Goal: Information Seeking & Learning: Compare options

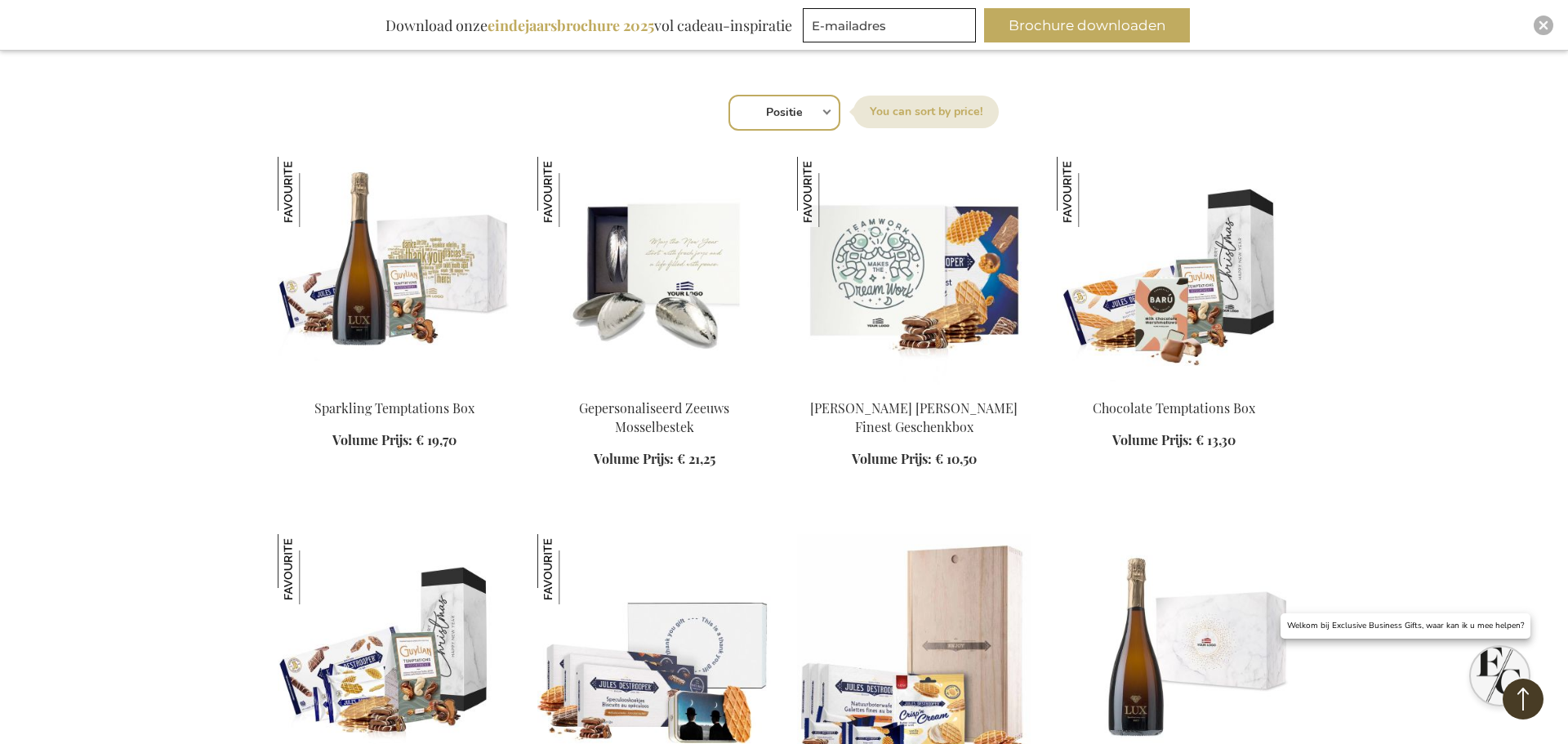
scroll to position [1040, 0]
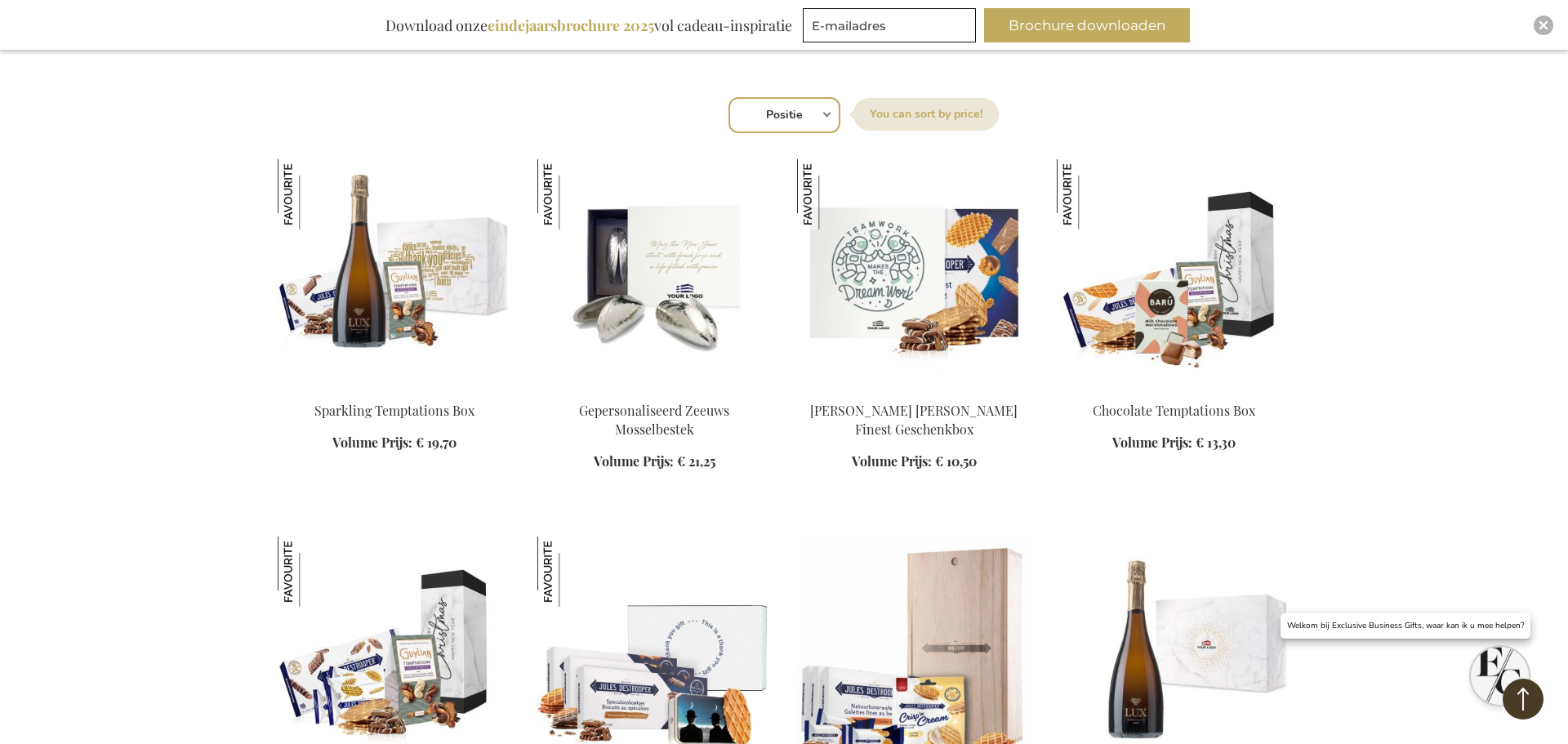
click at [365, 302] on img at bounding box center [394, 273] width 233 height 228
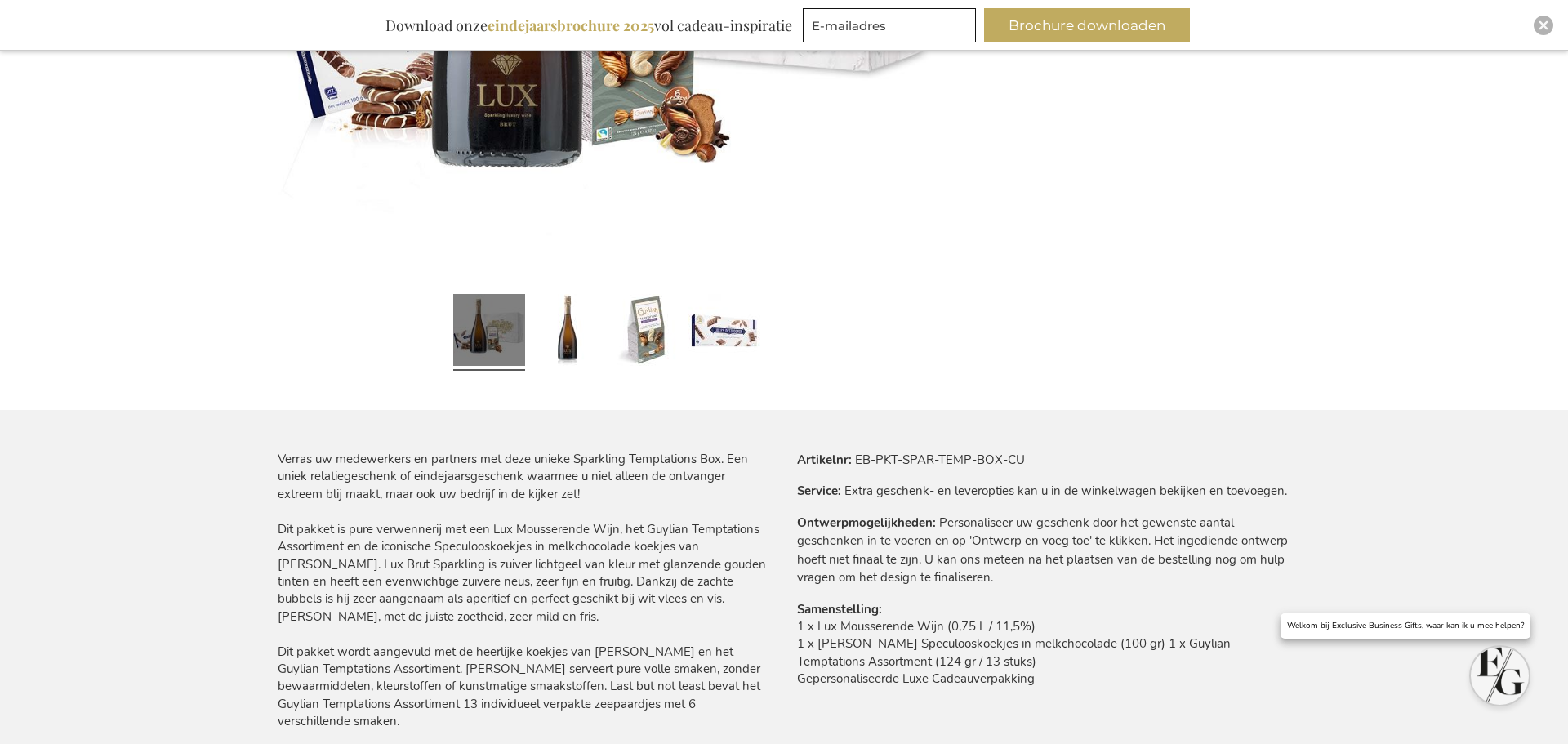
scroll to position [655, 0]
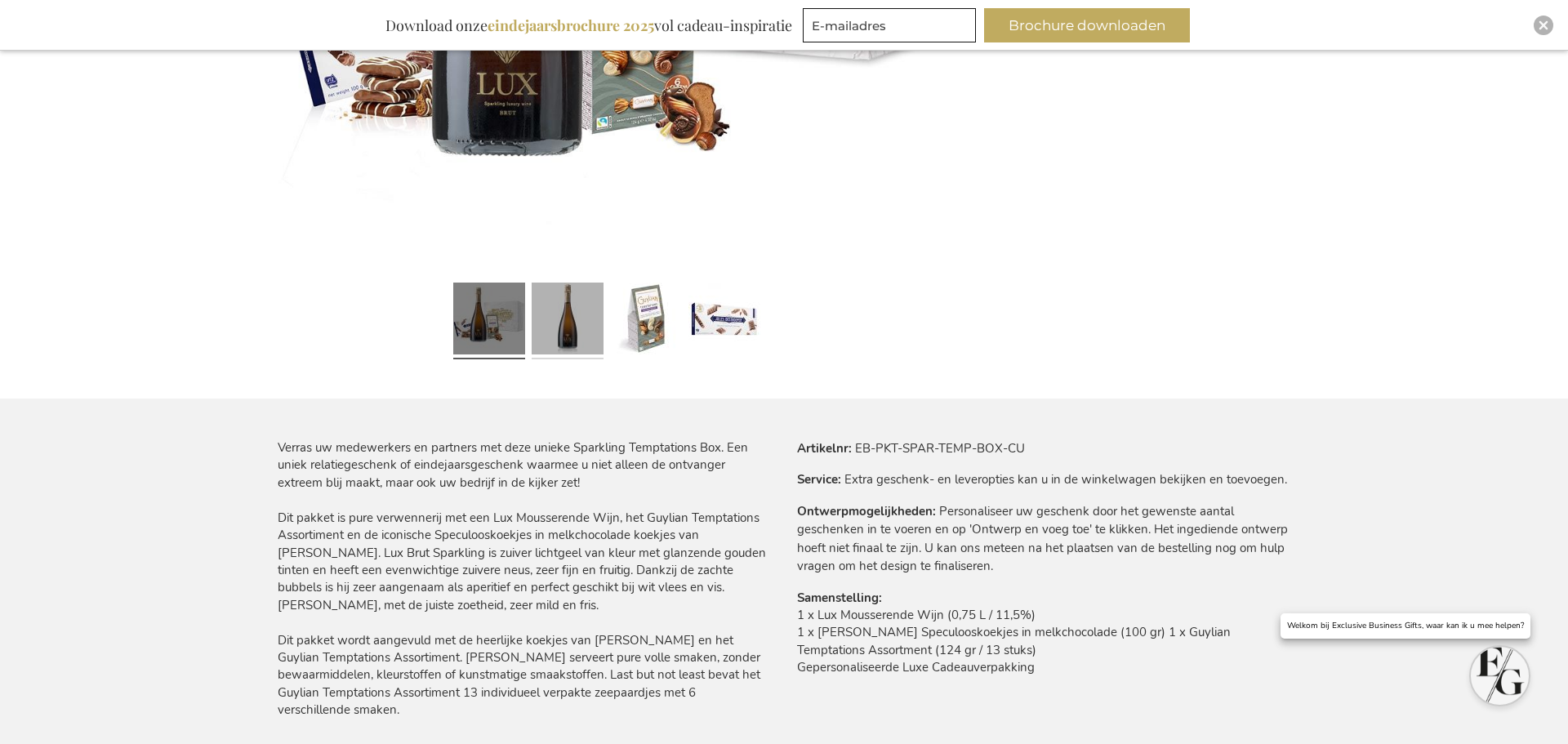
click at [559, 334] on link at bounding box center [567, 320] width 72 height 90
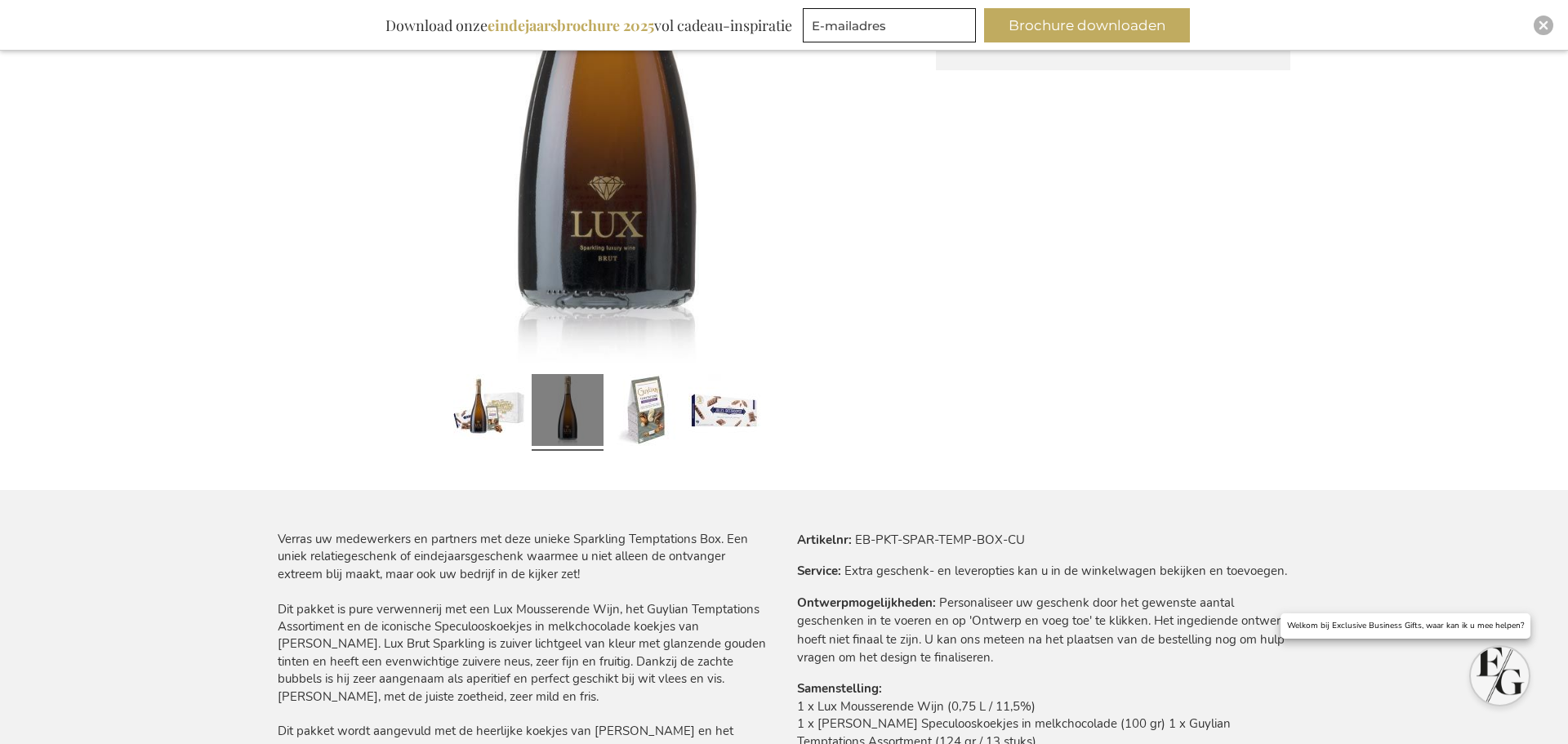
scroll to position [393, 0]
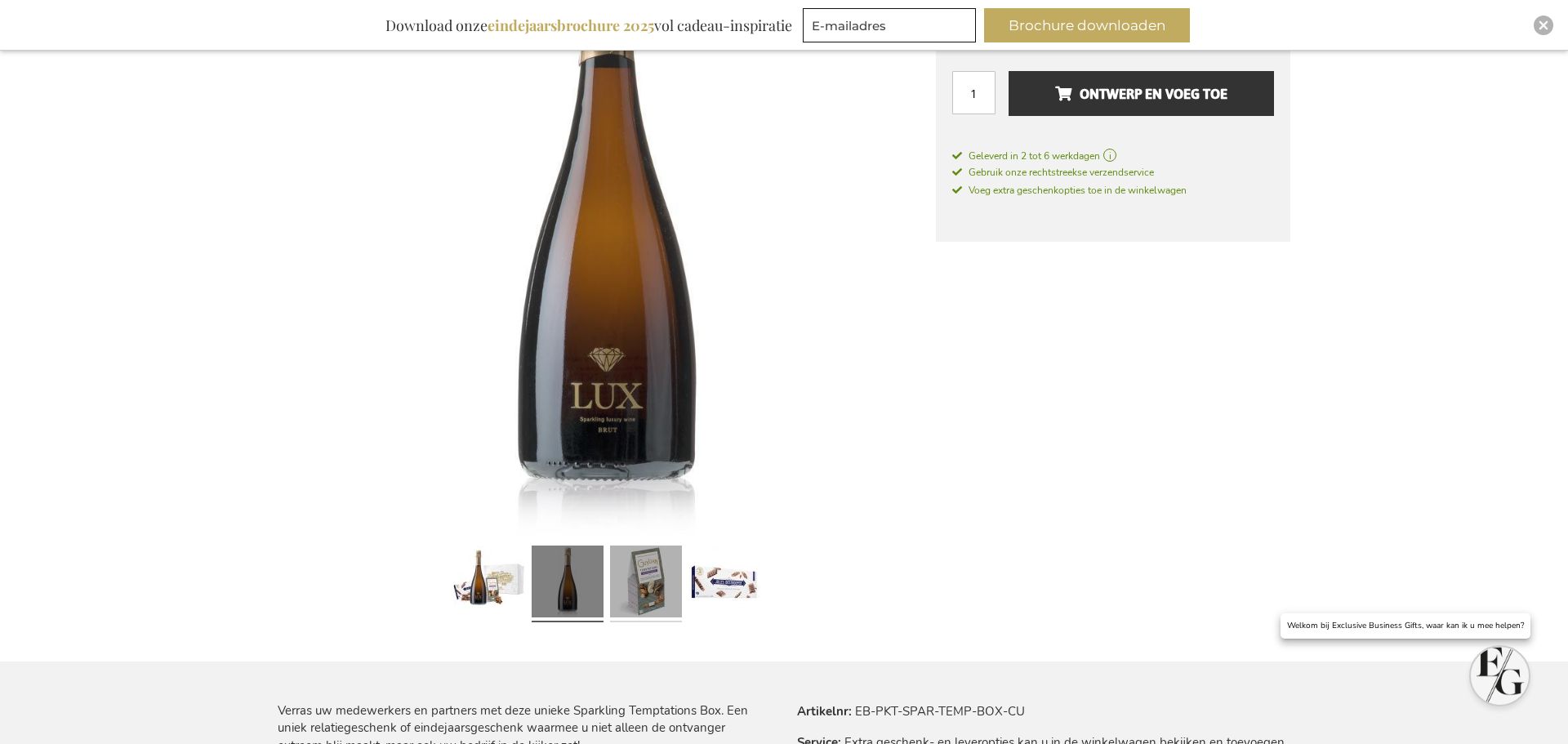
click at [647, 582] on link at bounding box center [645, 584] width 72 height 90
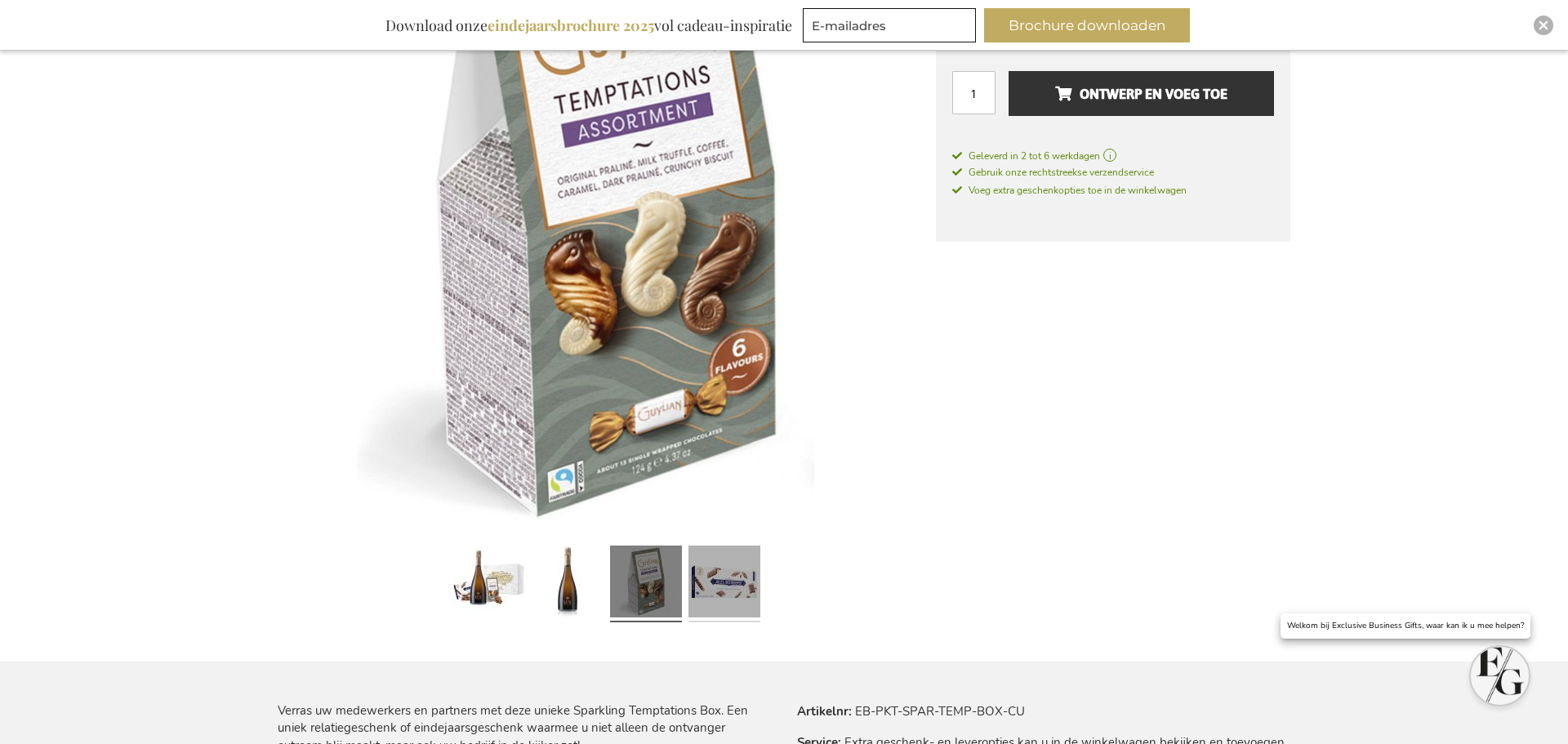
click at [728, 581] on link at bounding box center [724, 584] width 72 height 90
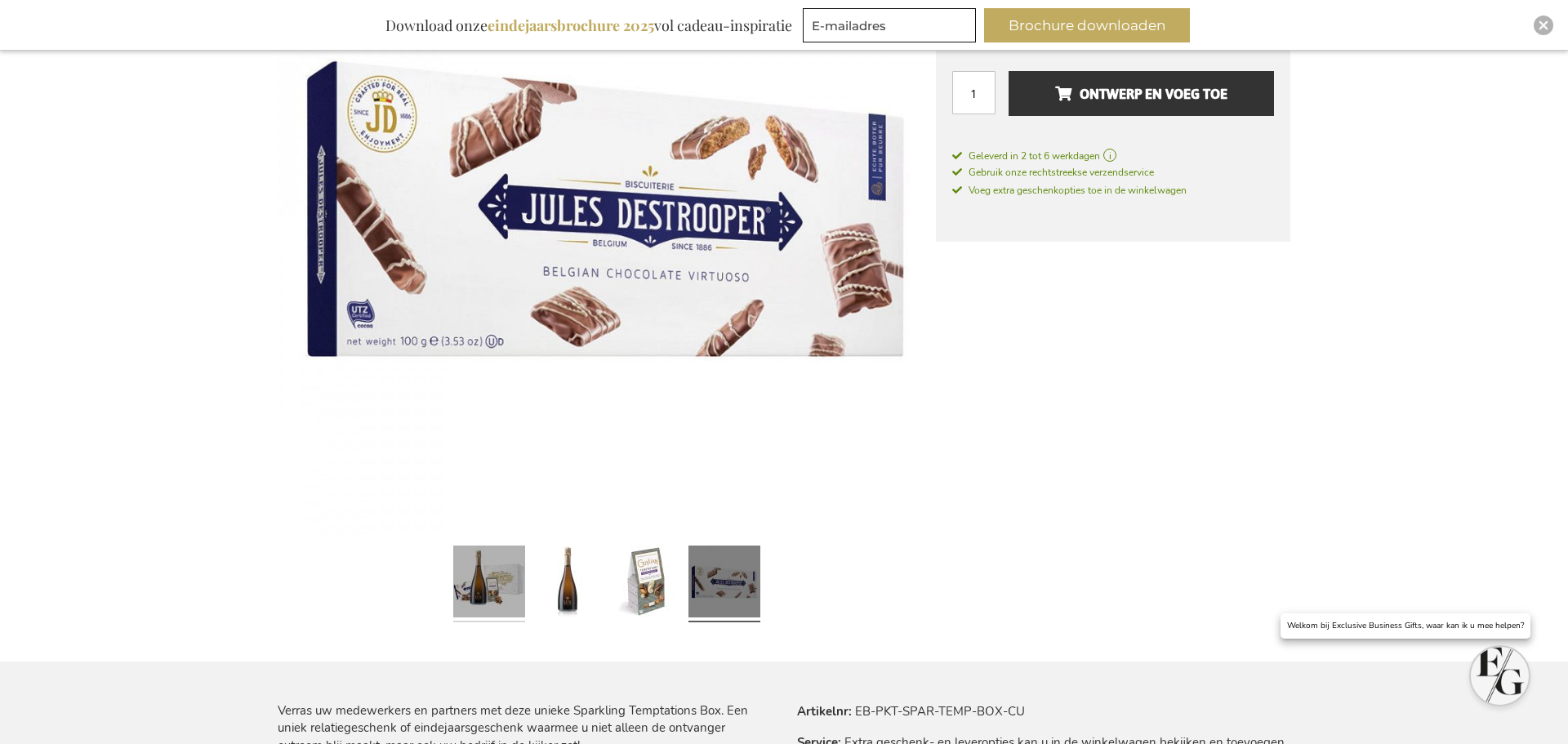
click at [487, 582] on link at bounding box center [489, 584] width 72 height 90
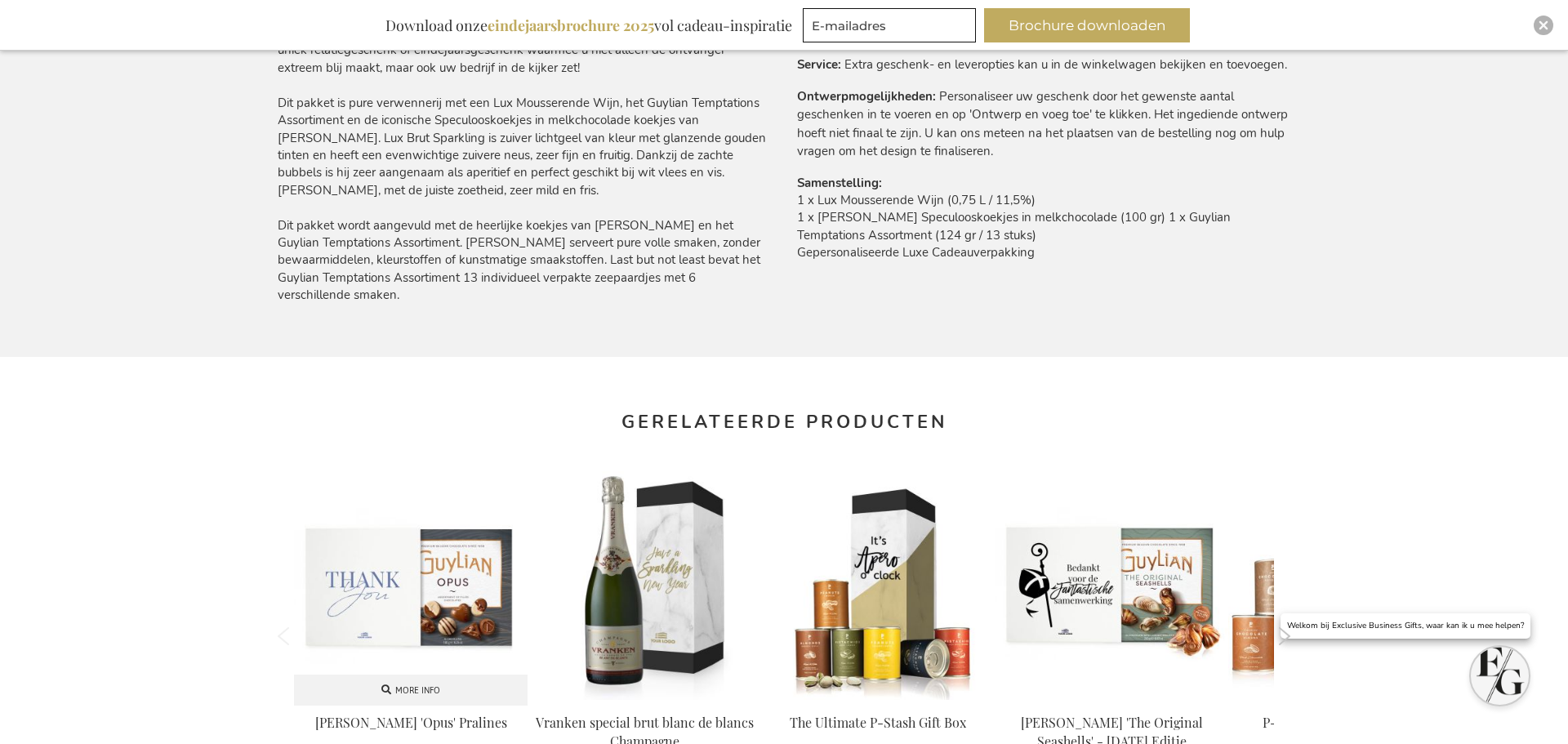
scroll to position [1180, 0]
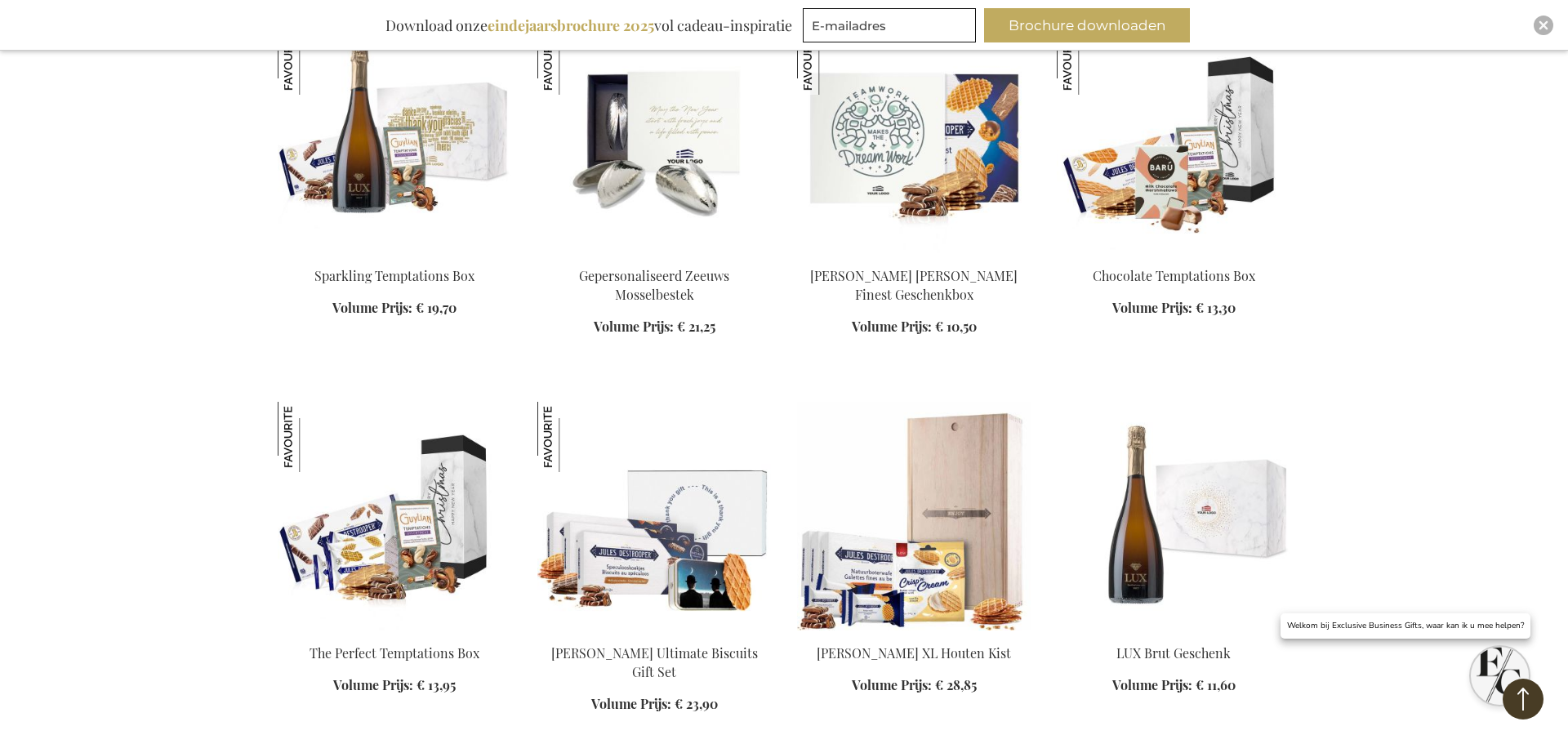
scroll to position [1175, 0]
click at [431, 191] on img at bounding box center [394, 139] width 233 height 228
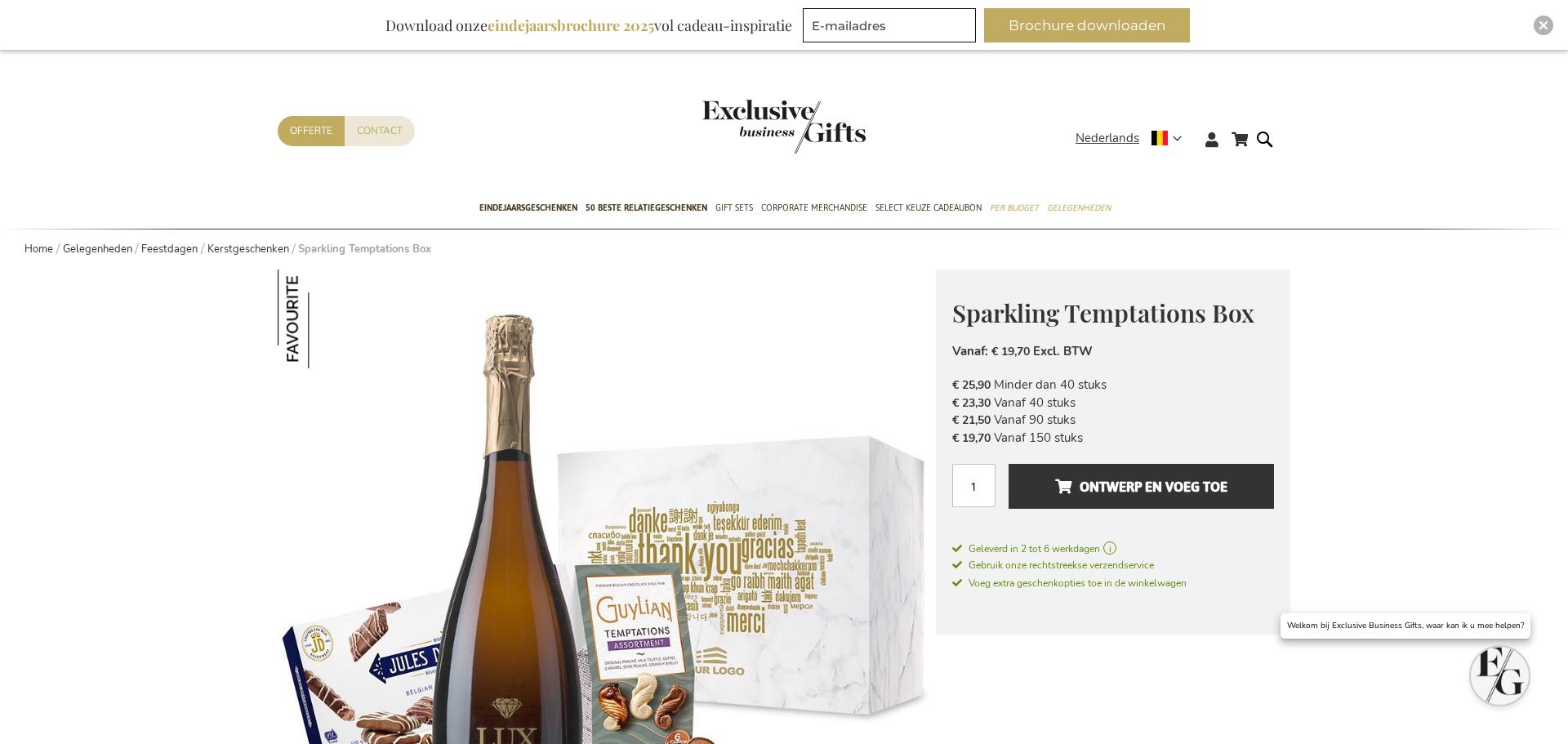
drag, startPoint x: 1086, startPoint y: 417, endPoint x: 941, endPoint y: 418, distance: 145.0
click at [941, 418] on div "Sparkling Temptations Box Een Mousserende Wijn Met Unieke Twist Maak kennis met…" at bounding box center [1113, 453] width 355 height 366
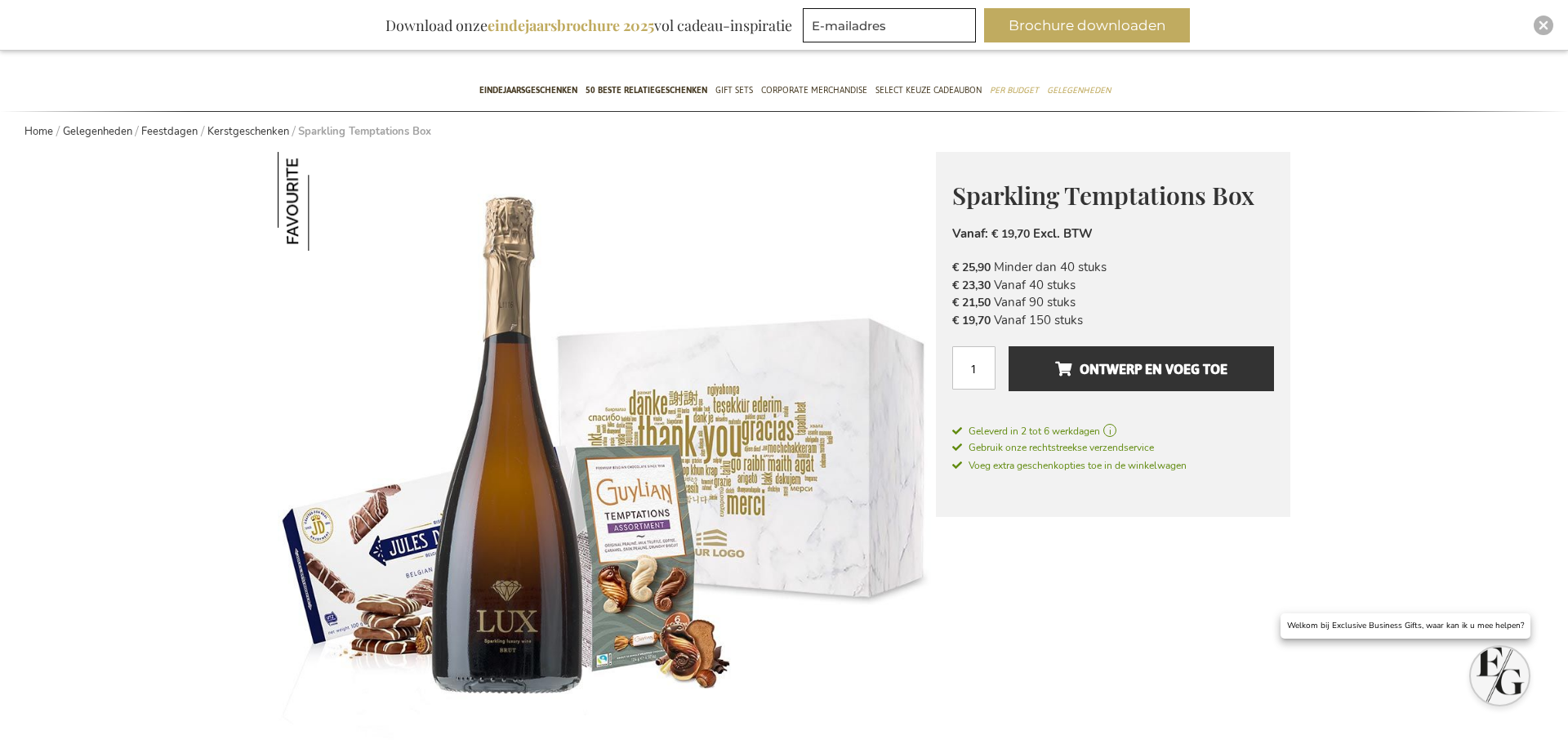
scroll to position [129, 0]
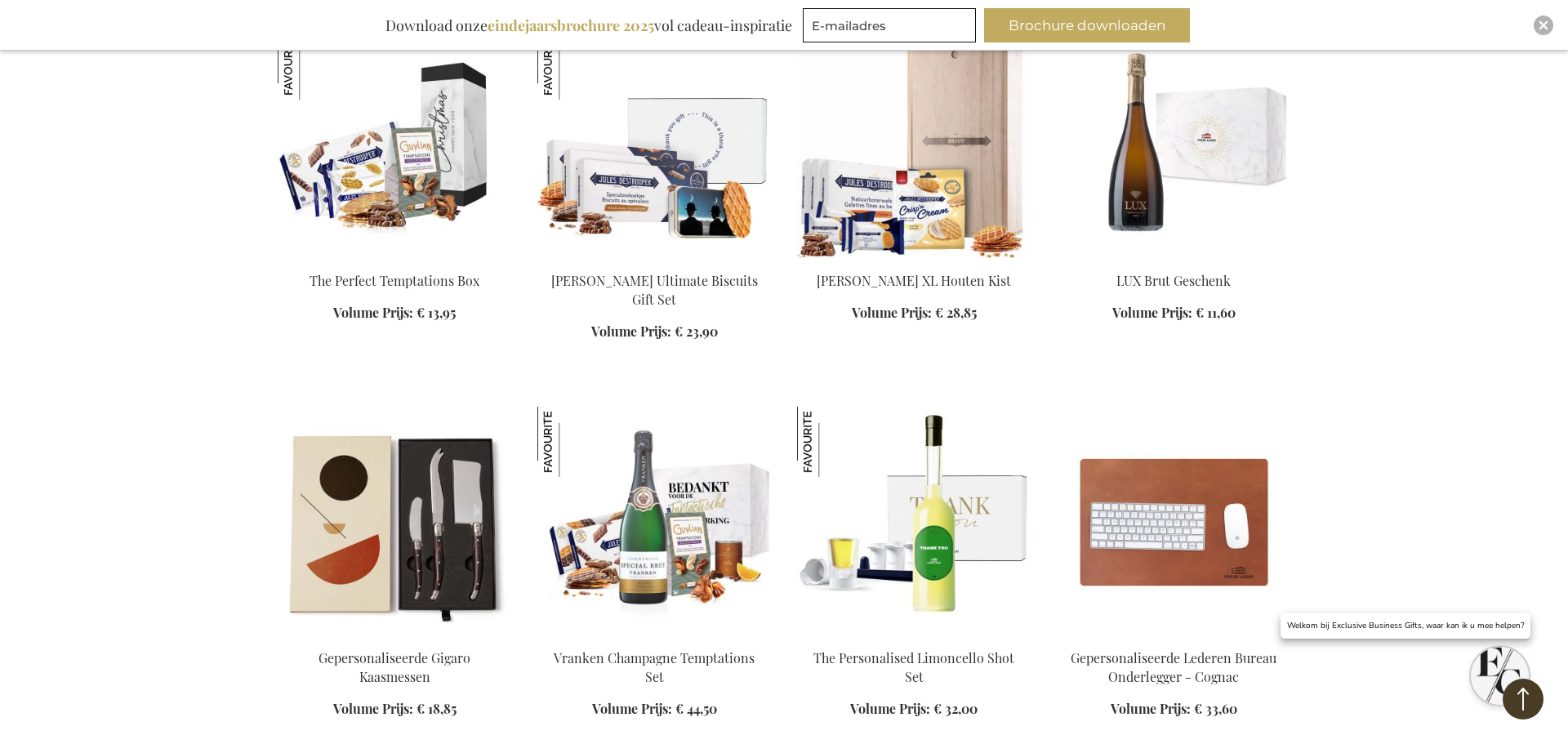
scroll to position [1554, 0]
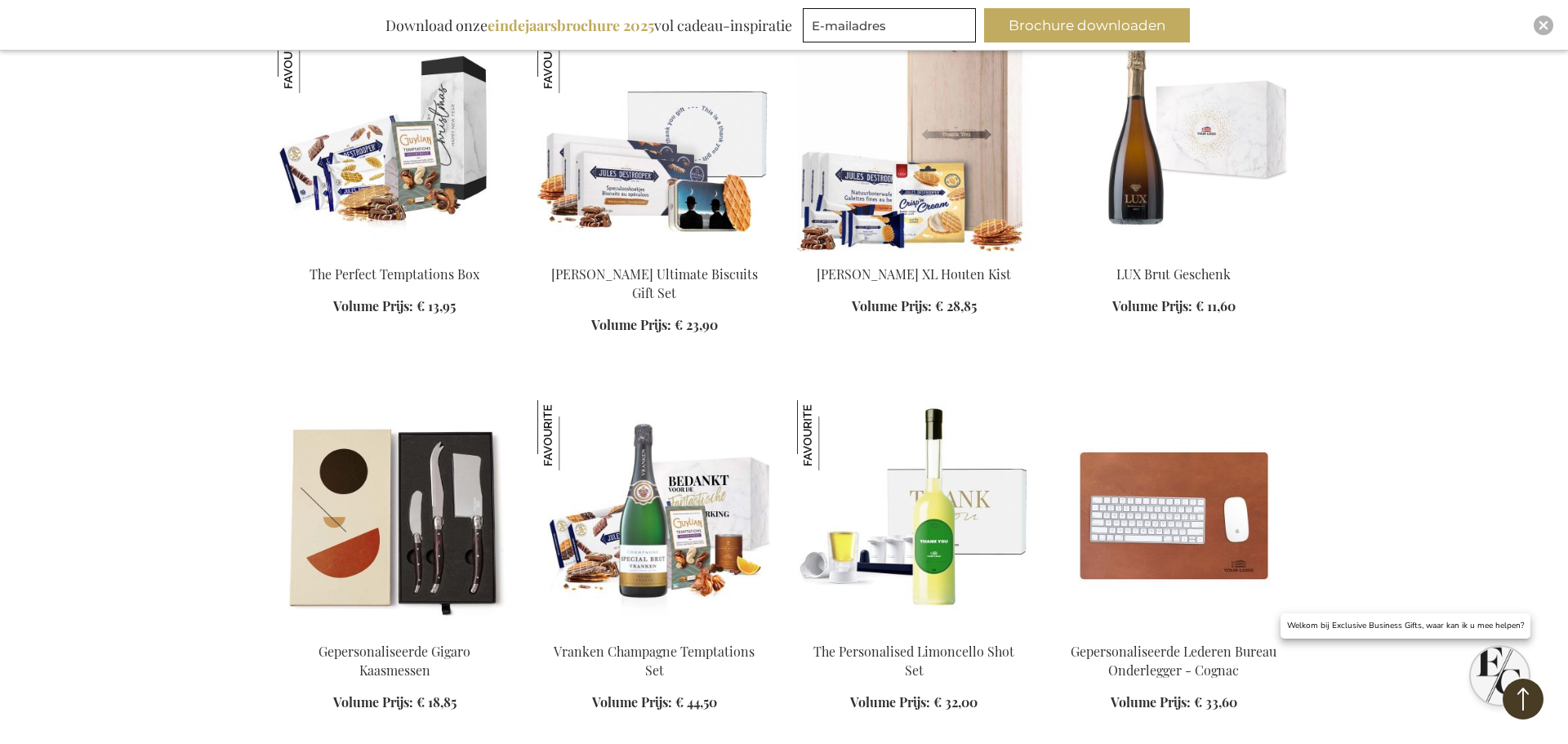
click at [963, 200] on img at bounding box center [914, 136] width 233 height 228
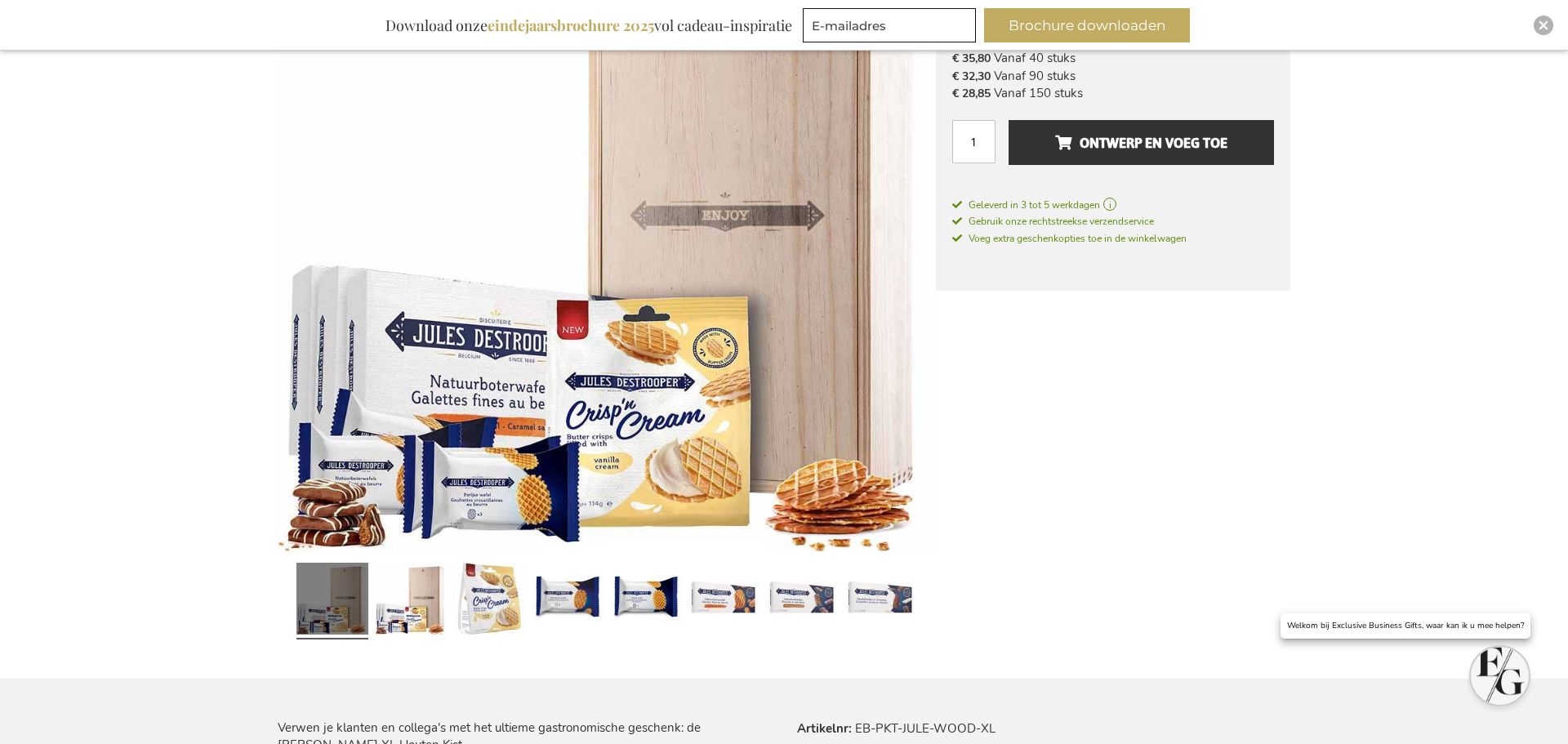
scroll to position [392, 0]
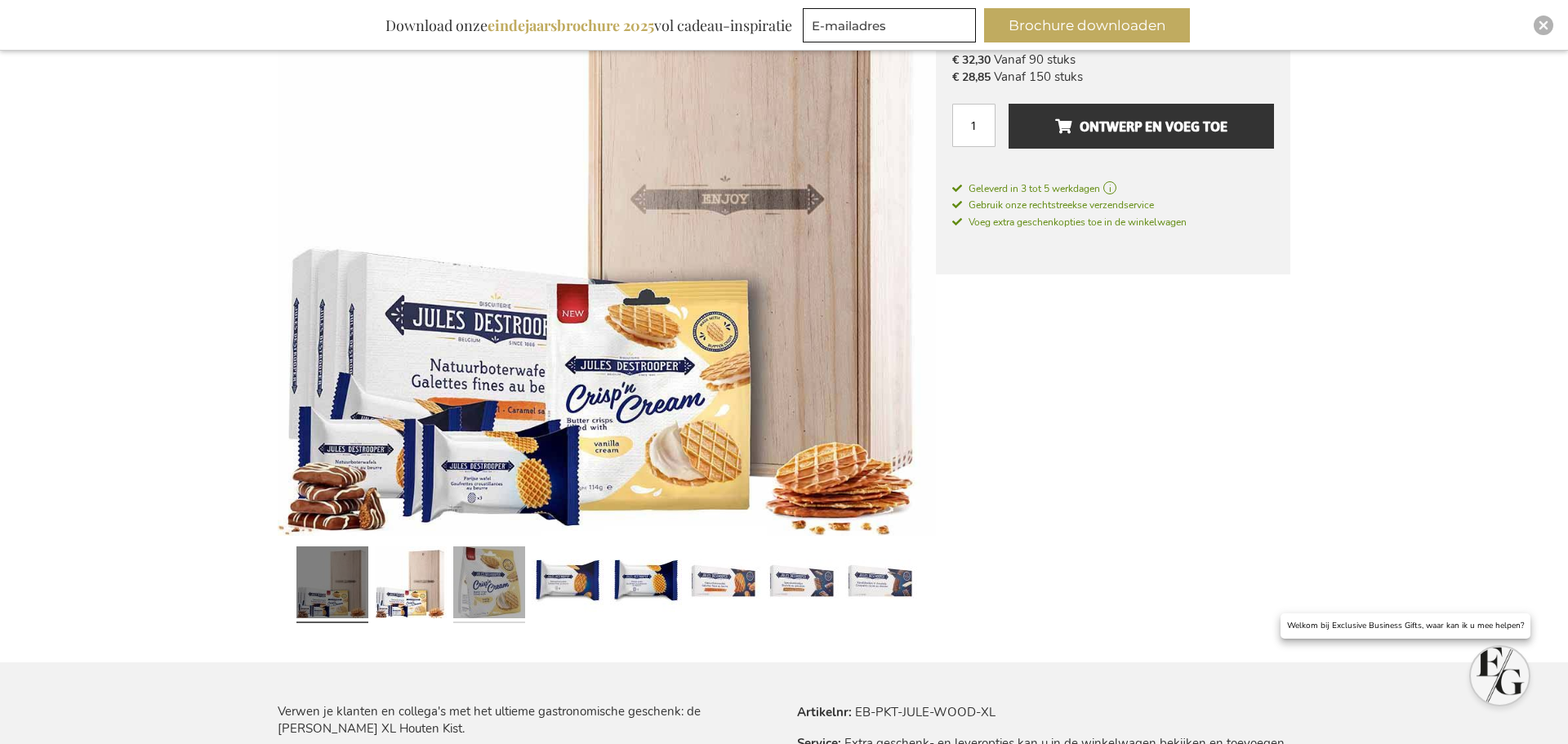
click at [502, 588] on link at bounding box center [489, 584] width 72 height 90
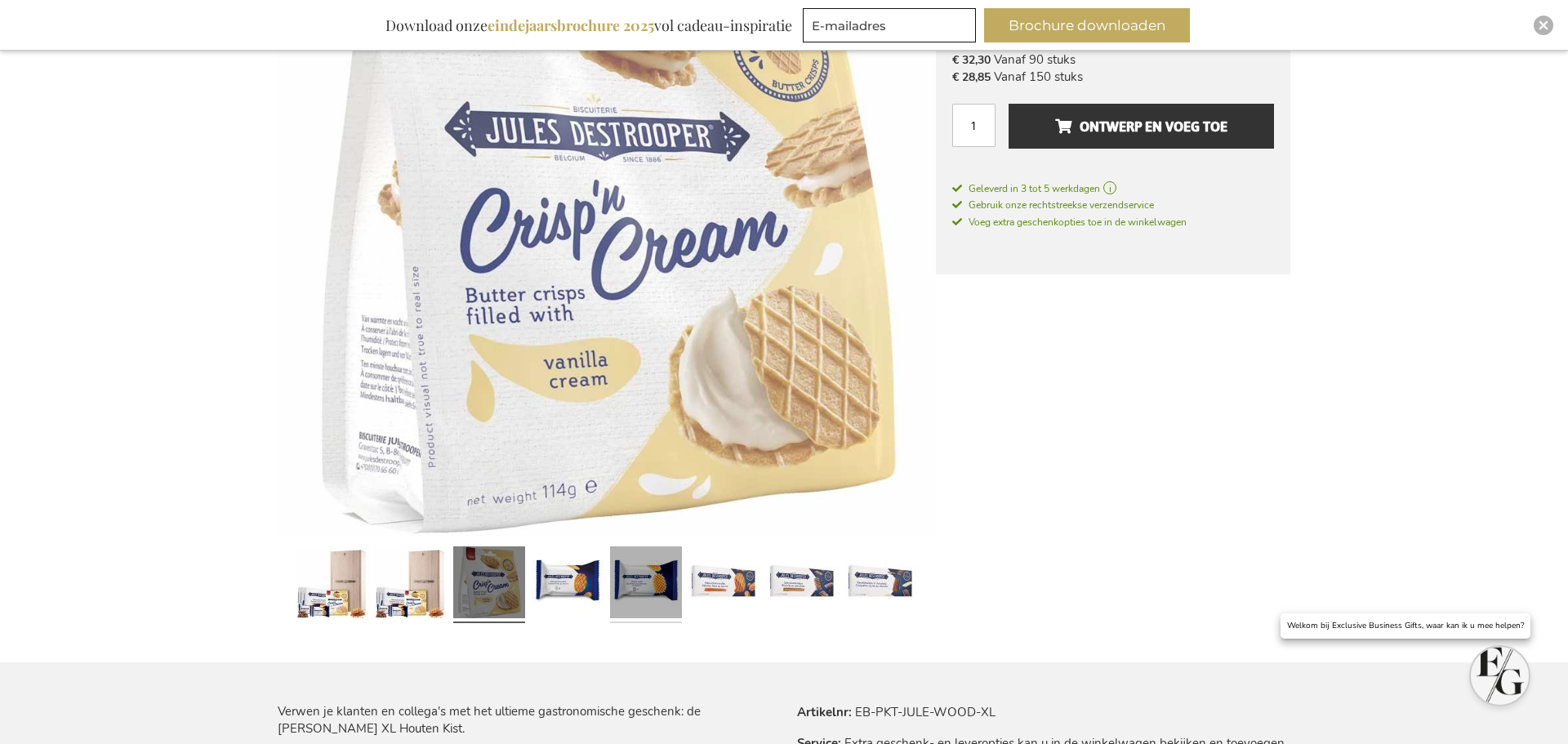
click at [619, 590] on link at bounding box center [645, 584] width 72 height 90
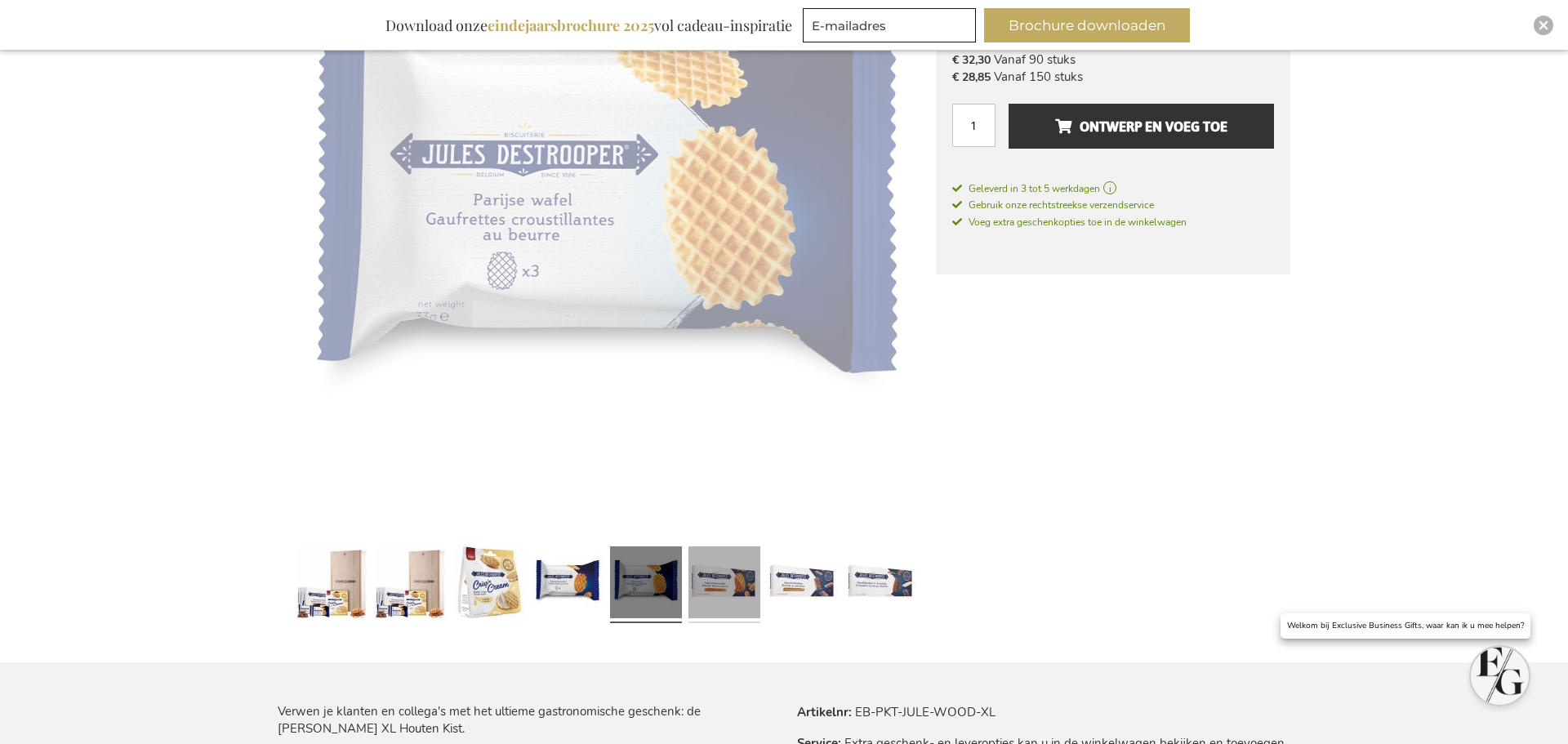
click at [739, 601] on link at bounding box center [724, 584] width 72 height 90
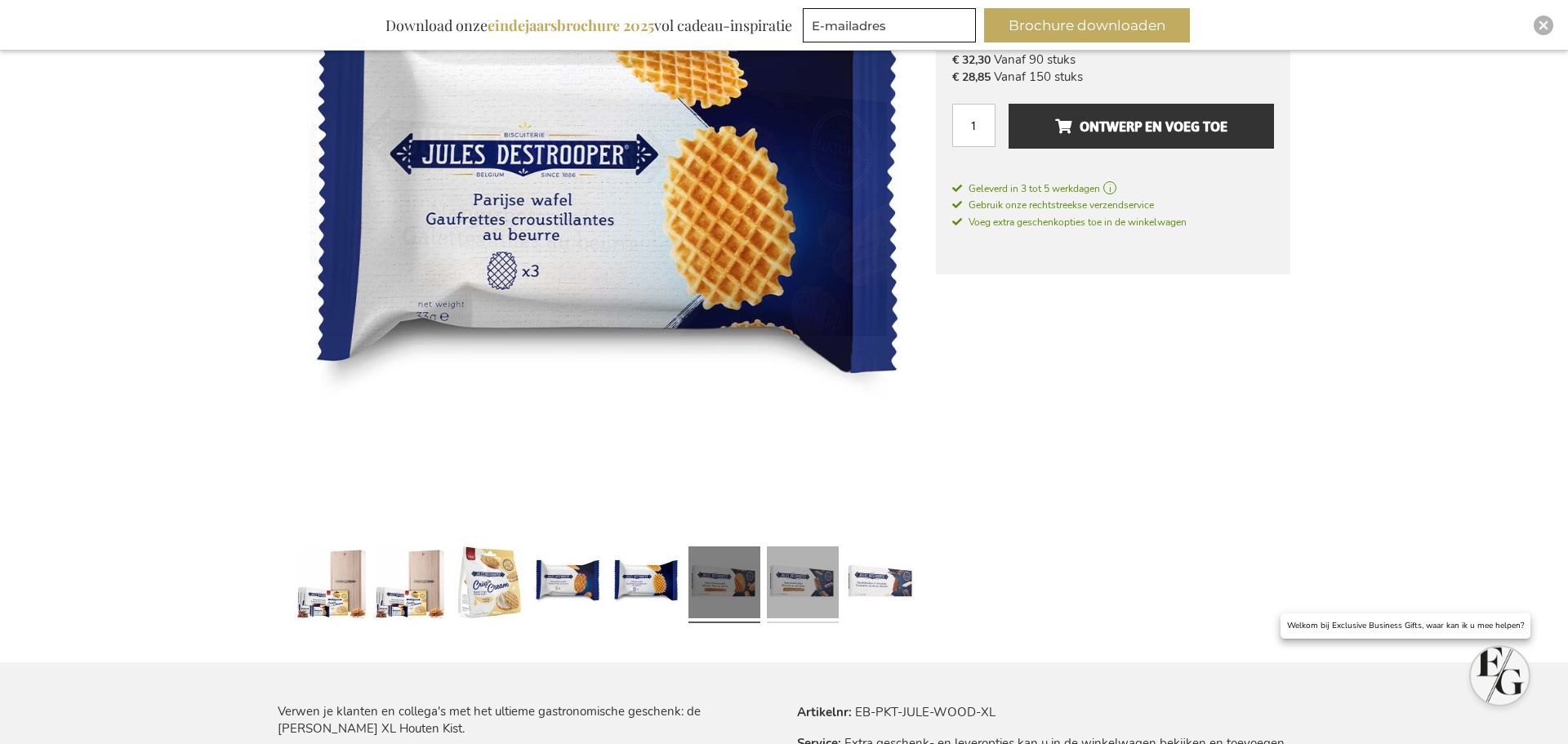
click at [823, 596] on link at bounding box center [802, 584] width 72 height 90
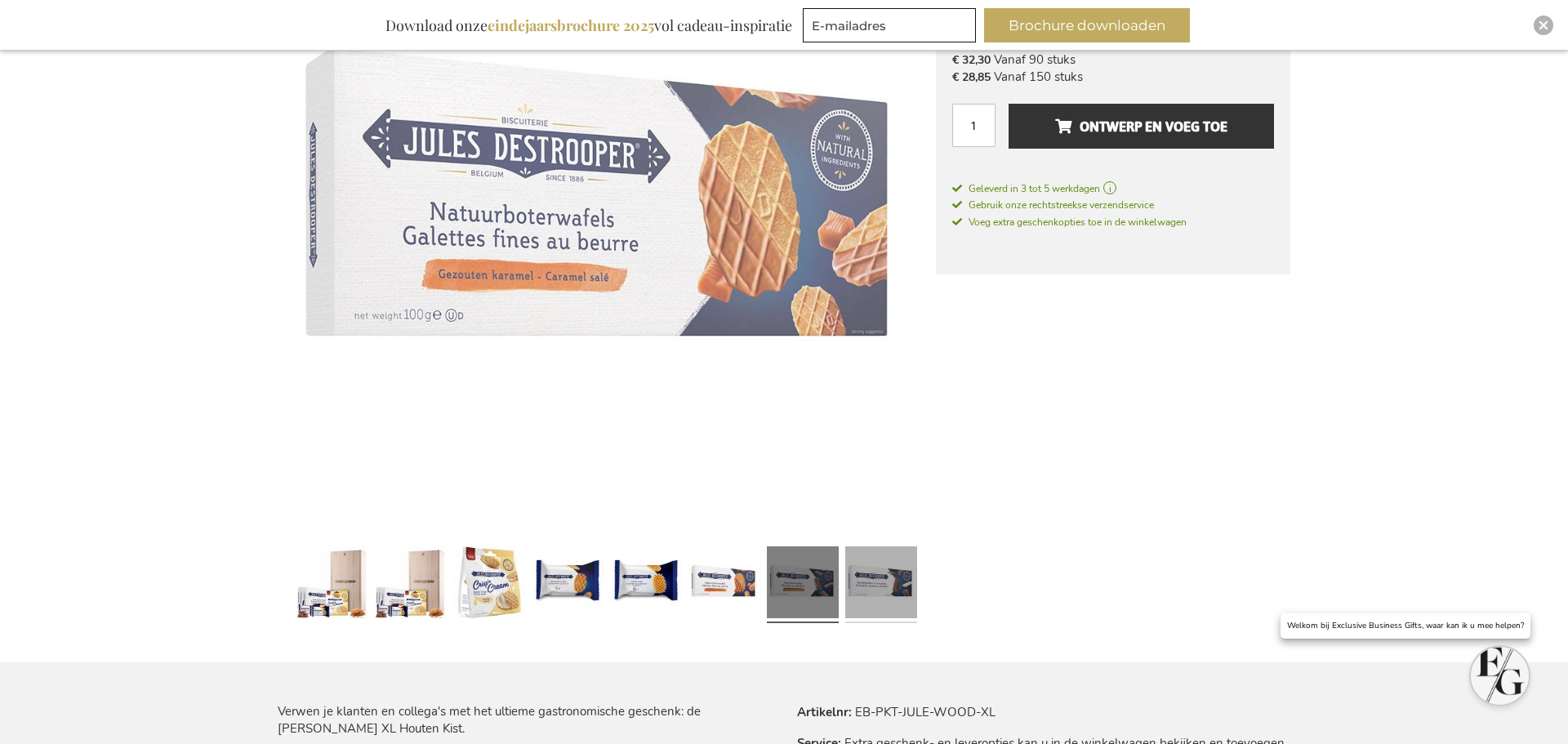
click at [884, 592] on link at bounding box center [881, 584] width 72 height 90
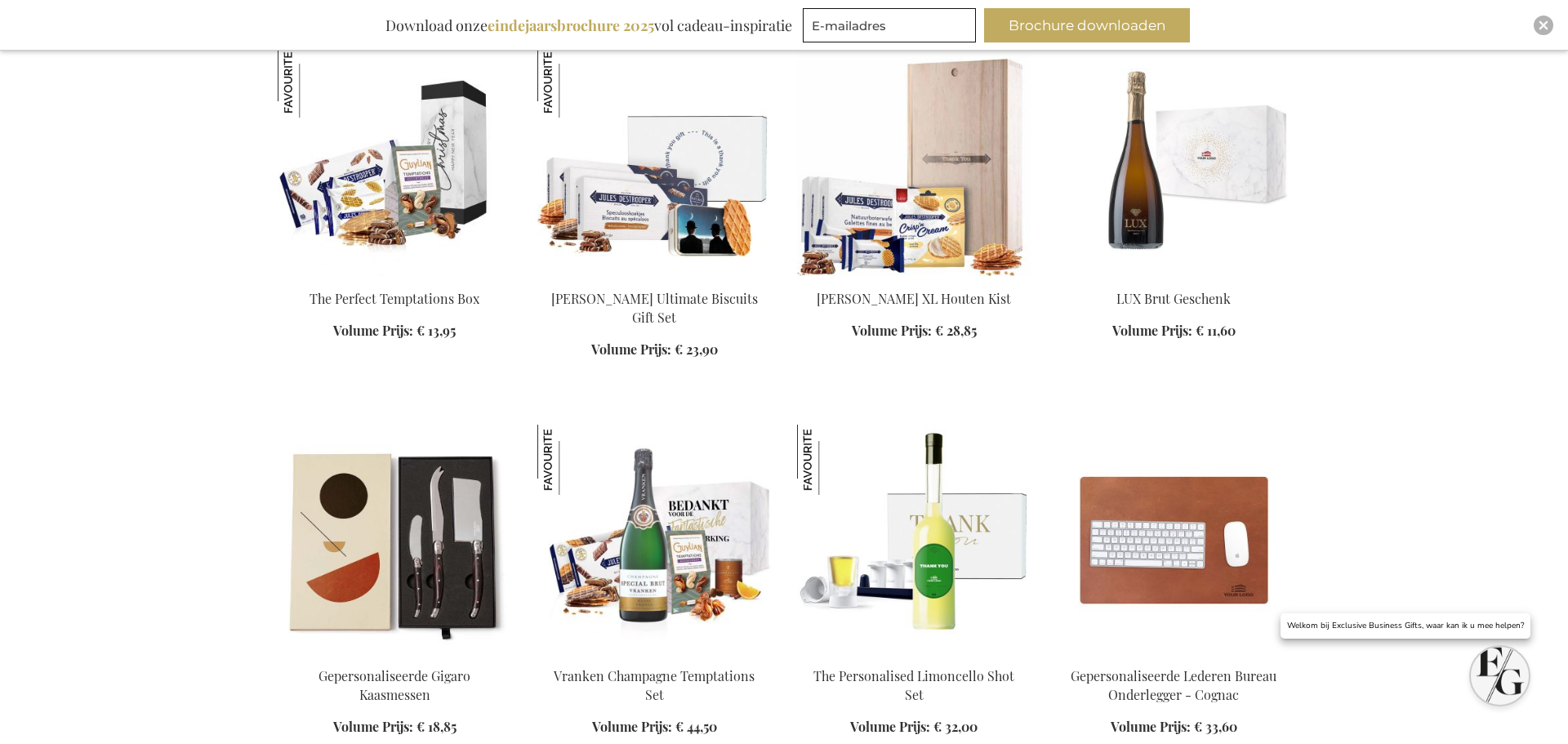
scroll to position [1577, 0]
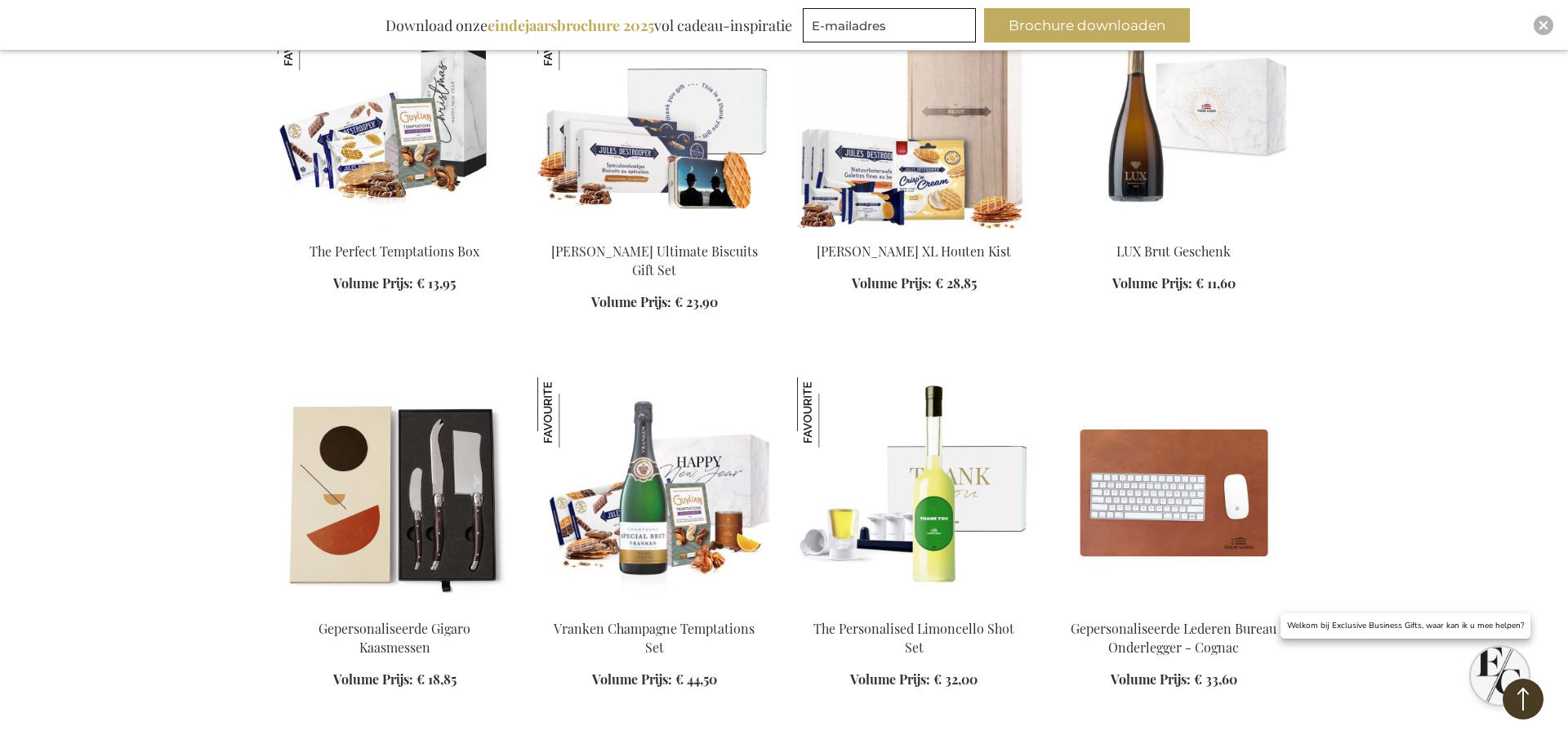
click at [661, 530] on img at bounding box center [654, 491] width 233 height 228
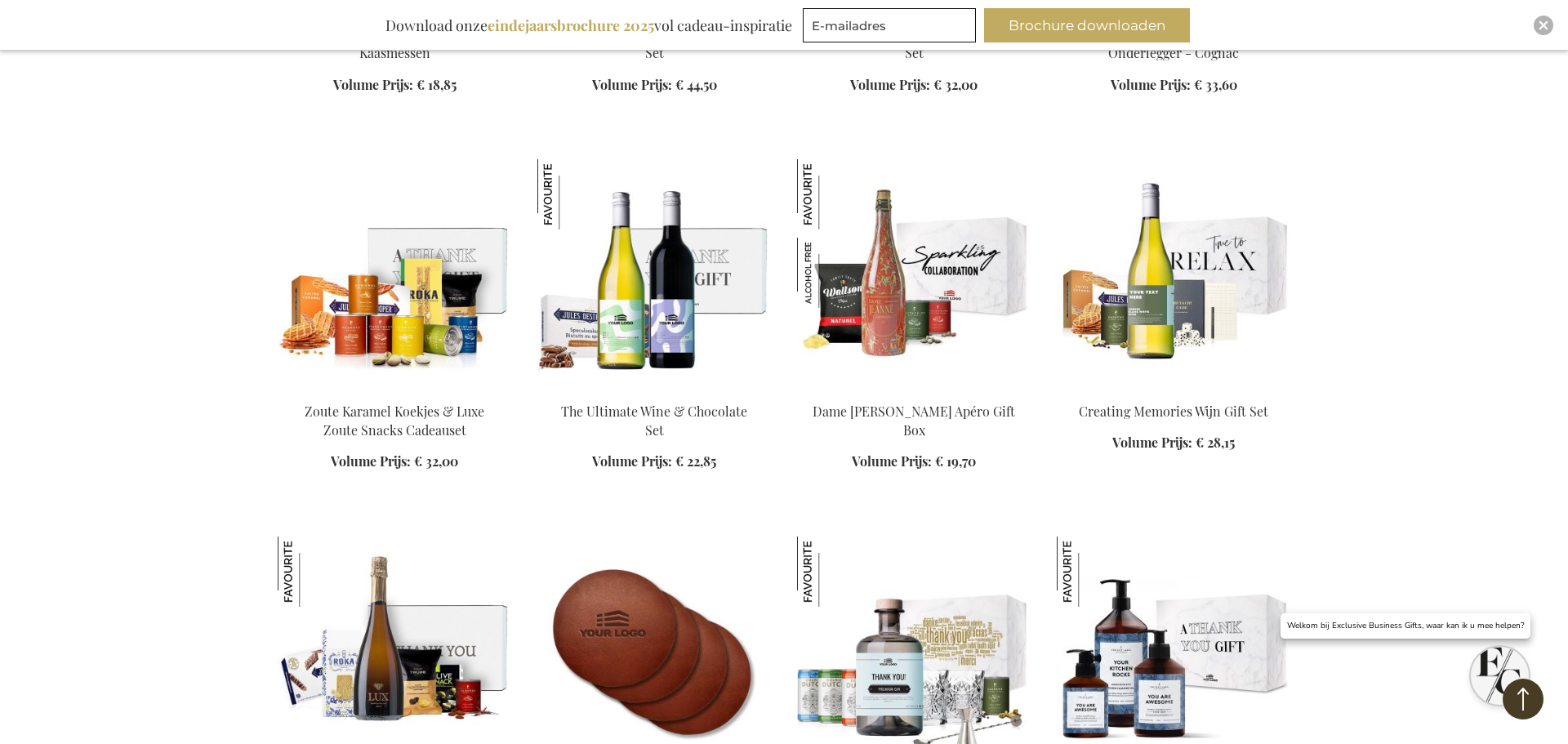
scroll to position [2184, 0]
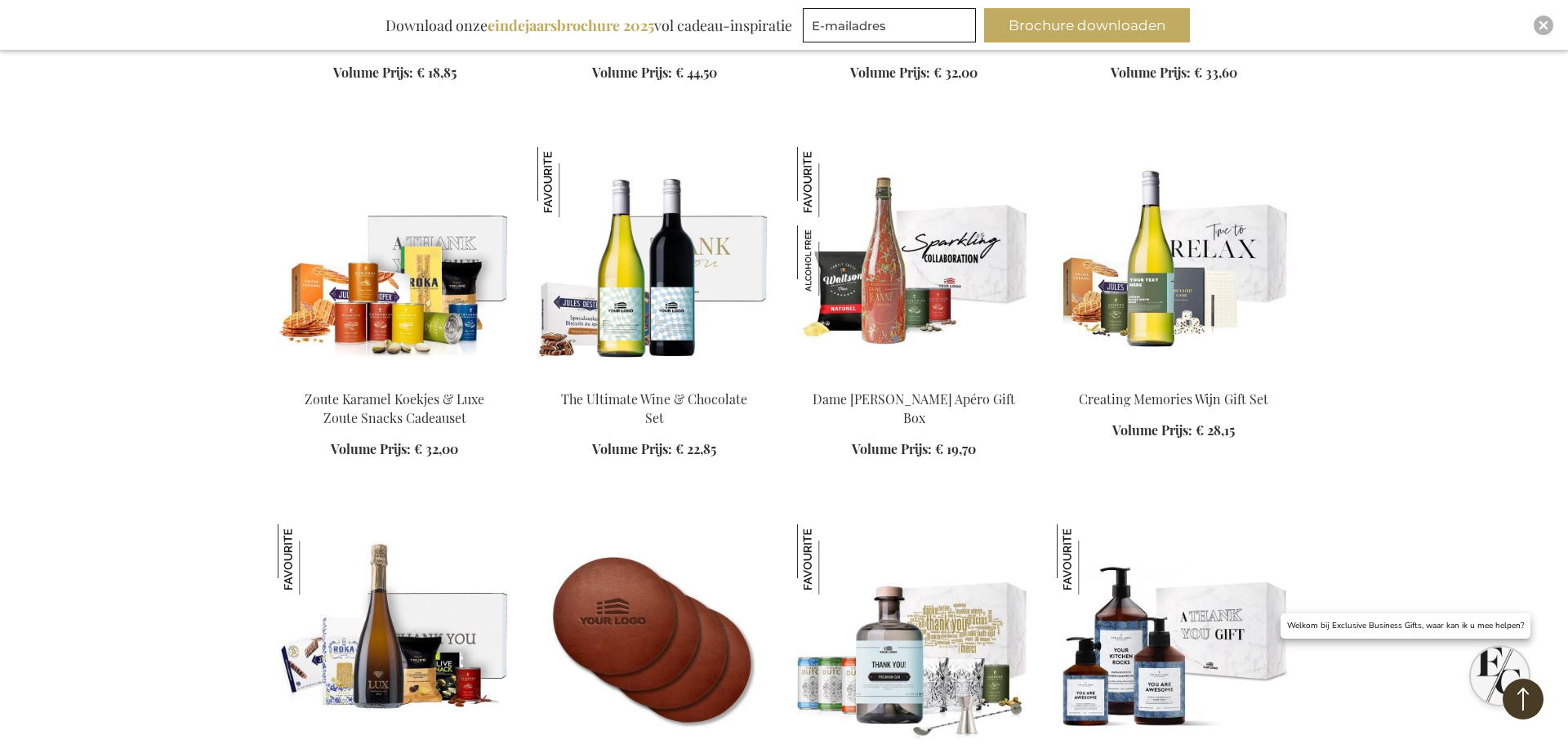
click at [651, 299] on img at bounding box center [654, 261] width 233 height 228
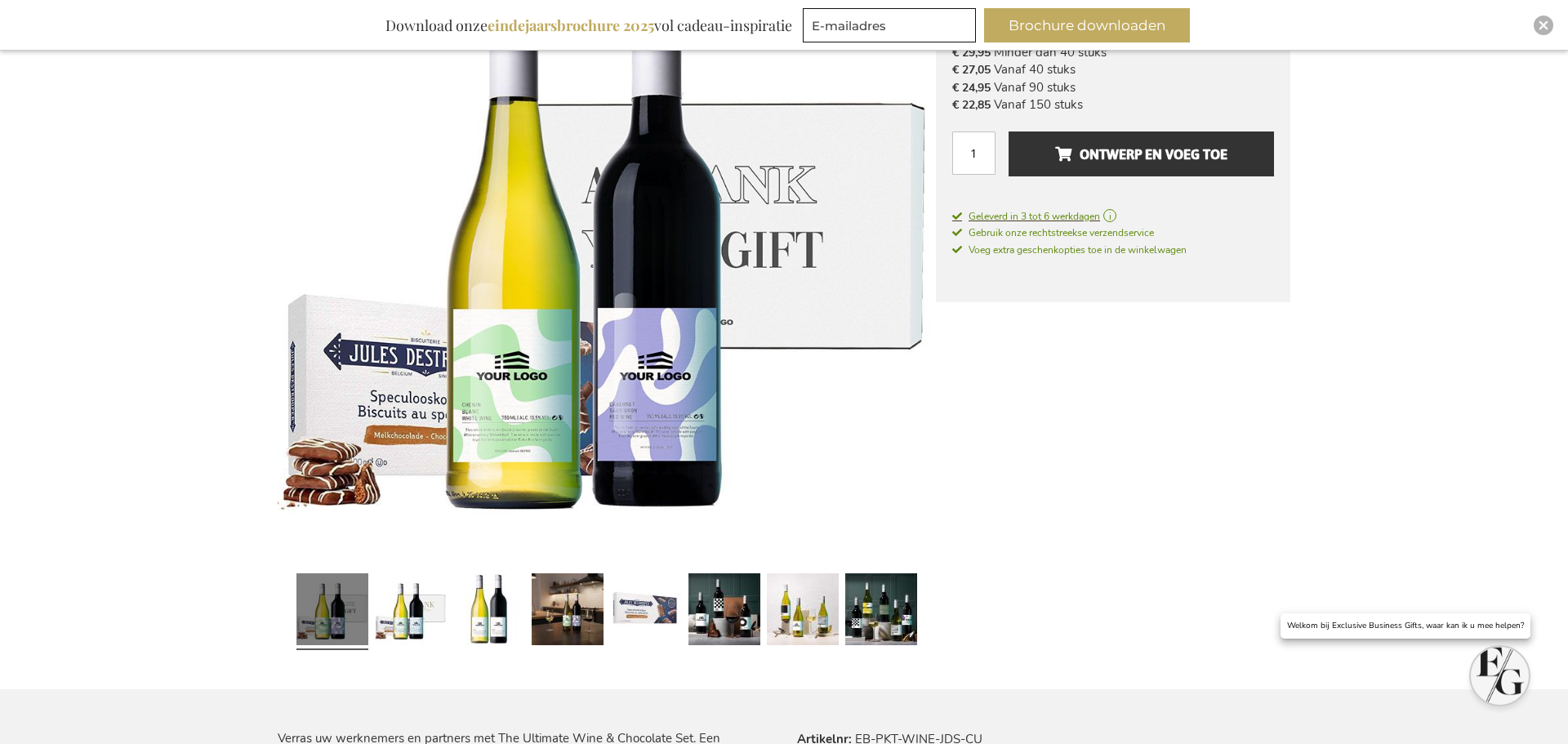
scroll to position [172, 0]
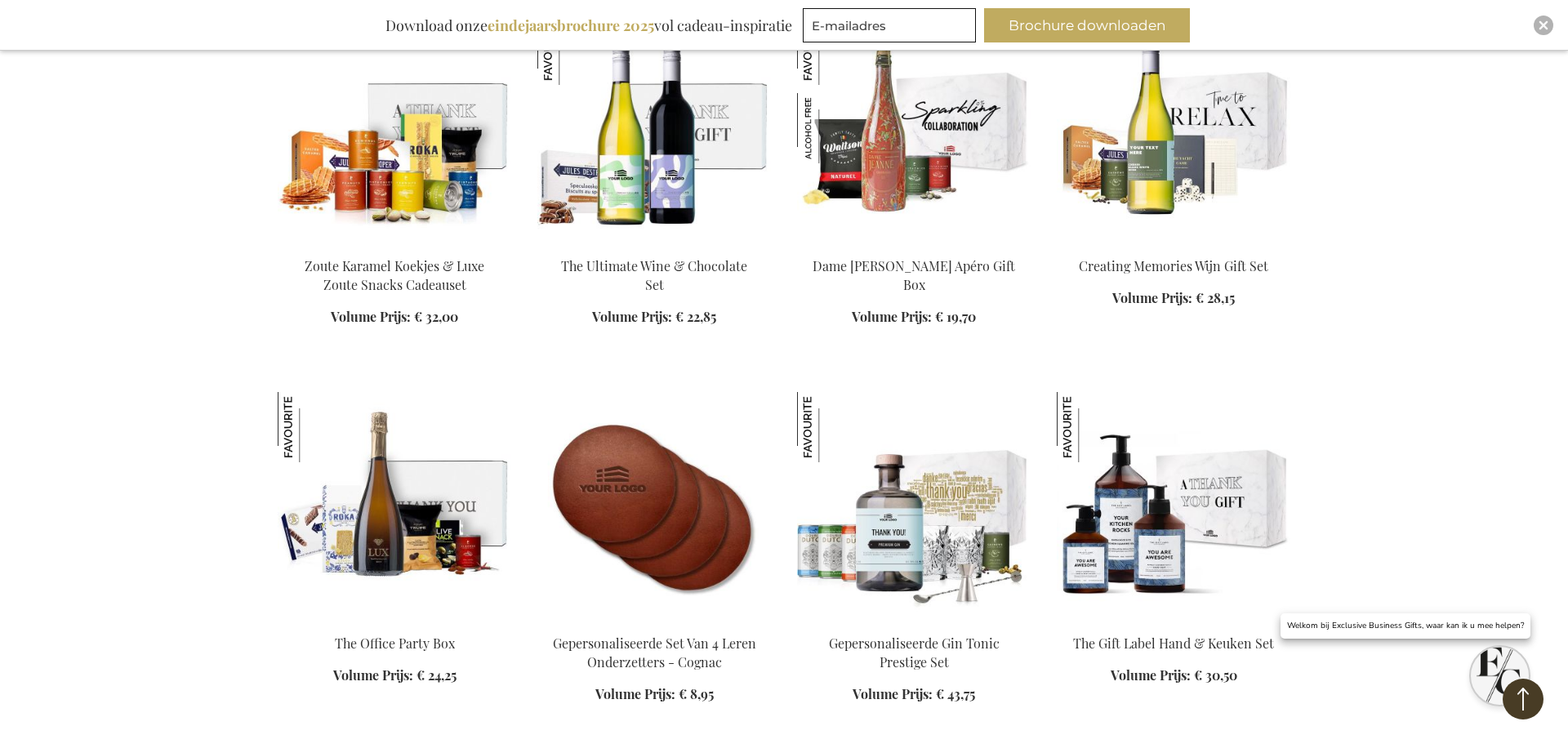
scroll to position [1572, 0]
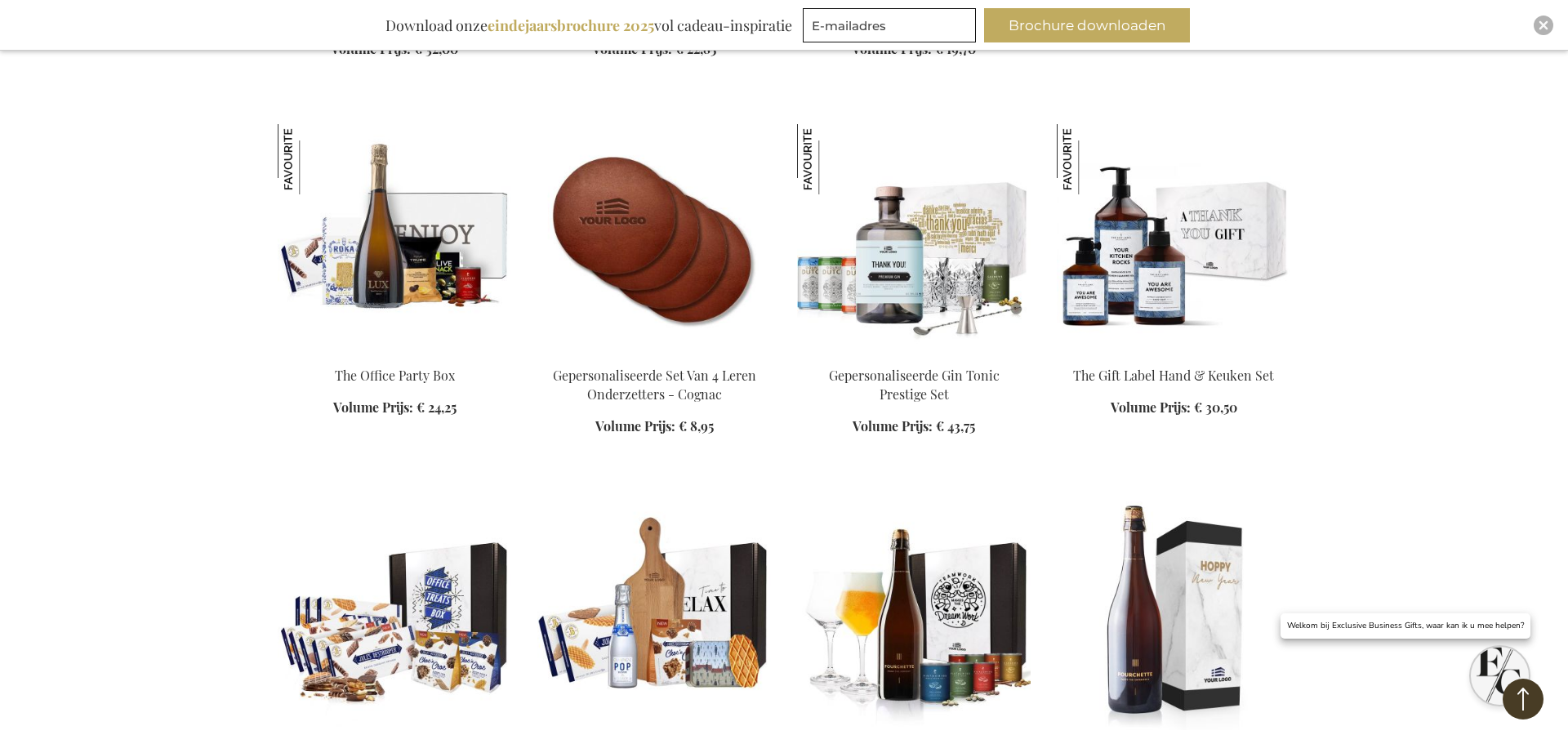
click at [402, 257] on img at bounding box center [394, 238] width 233 height 228
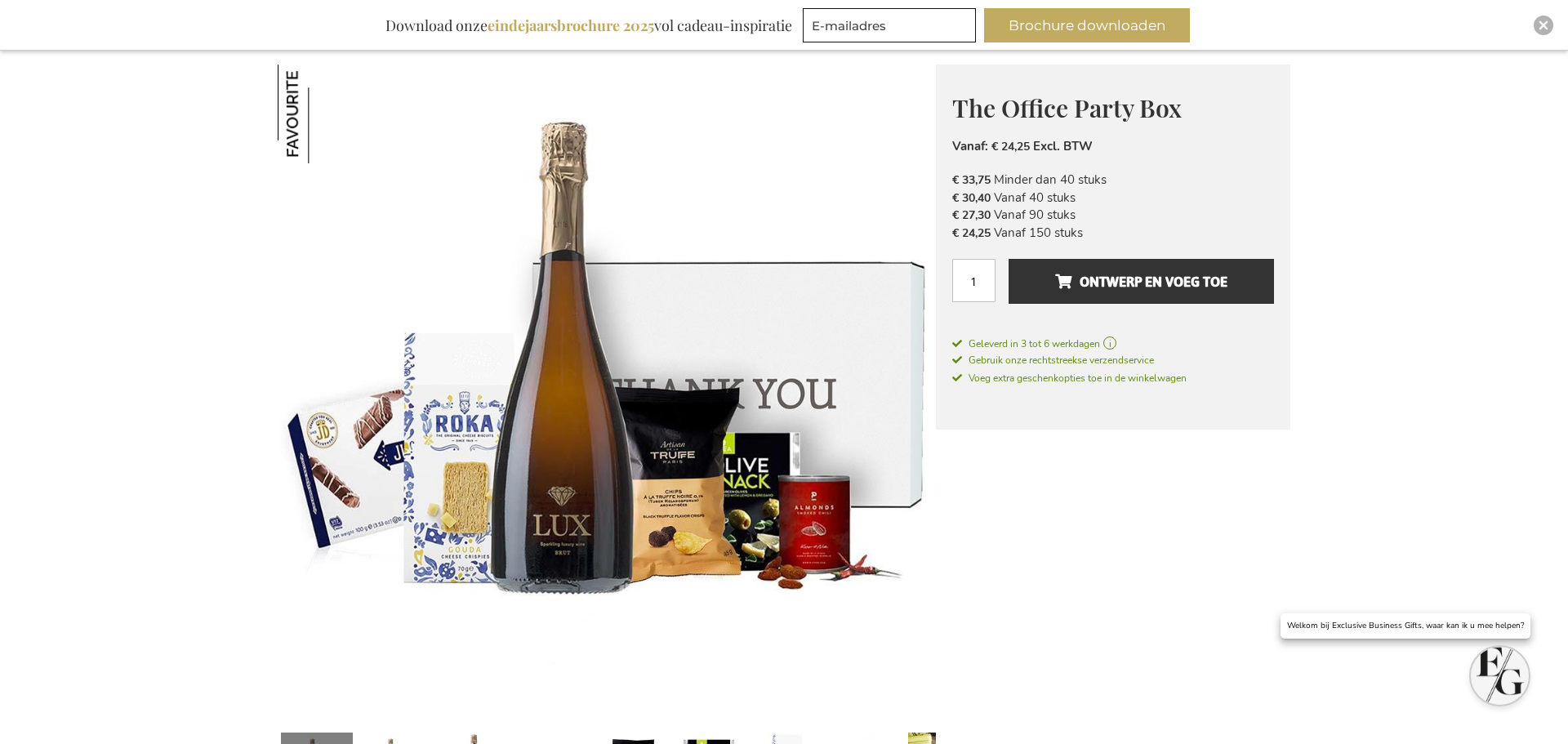
scroll to position [205, 0]
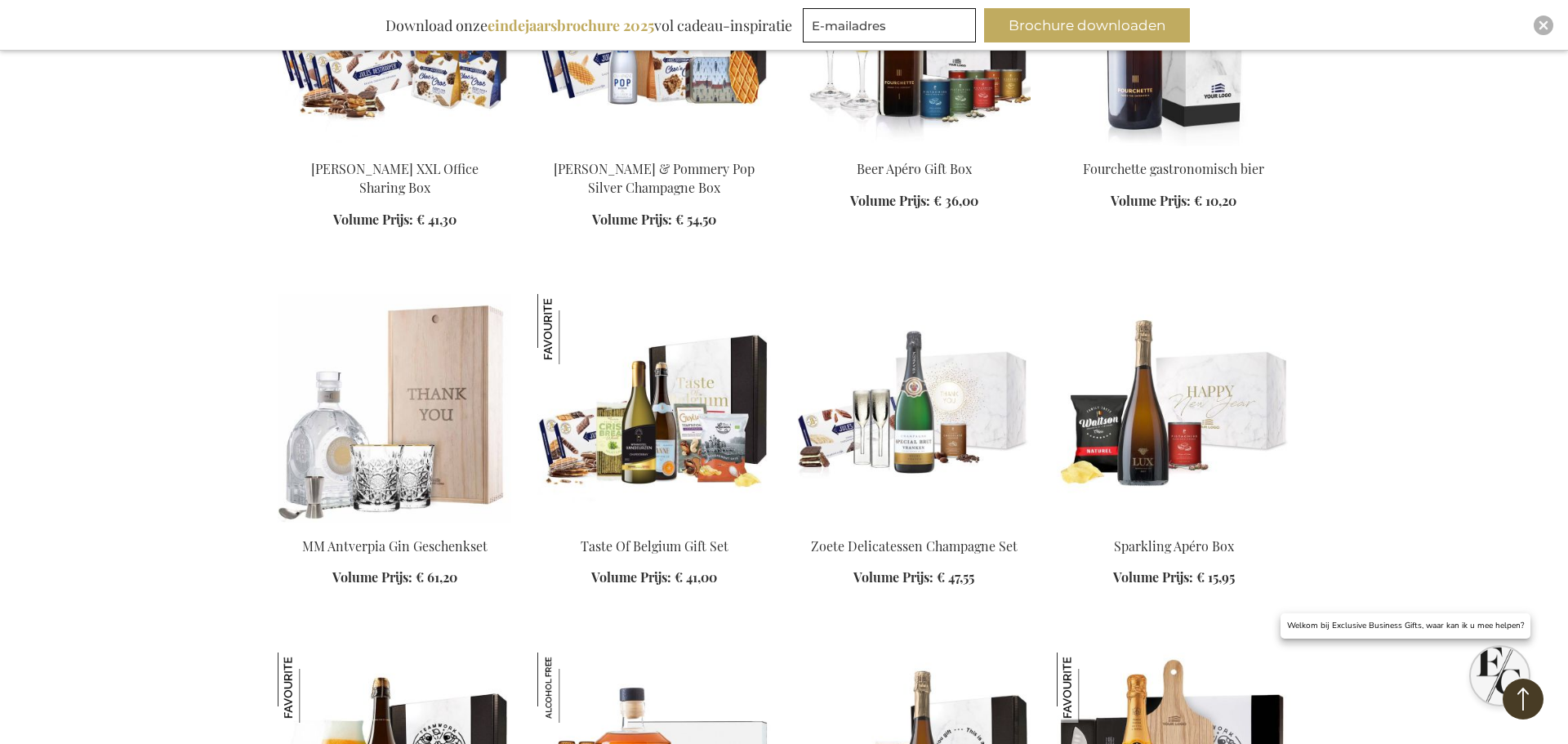
scroll to position [2248, 0]
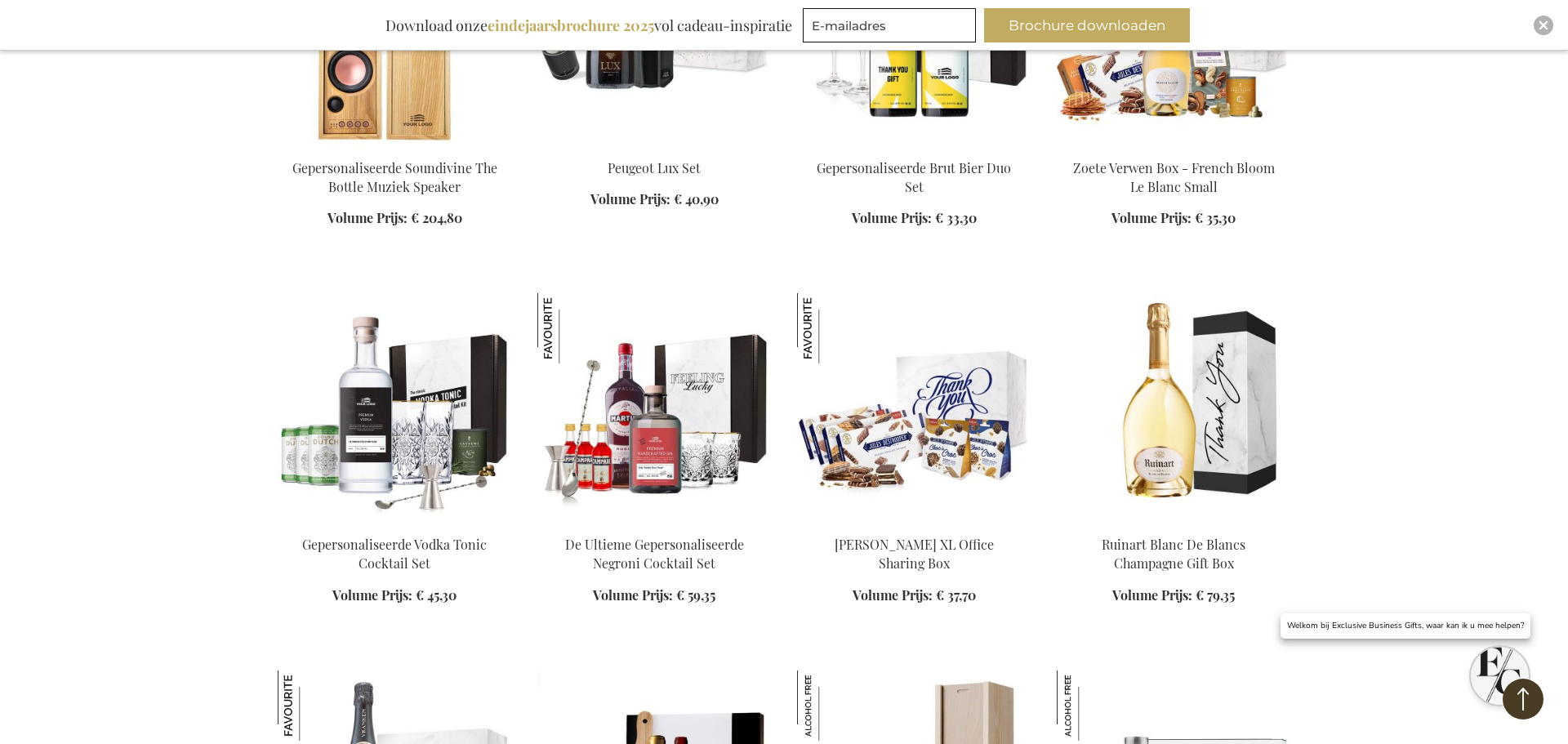
scroll to position [3273, 0]
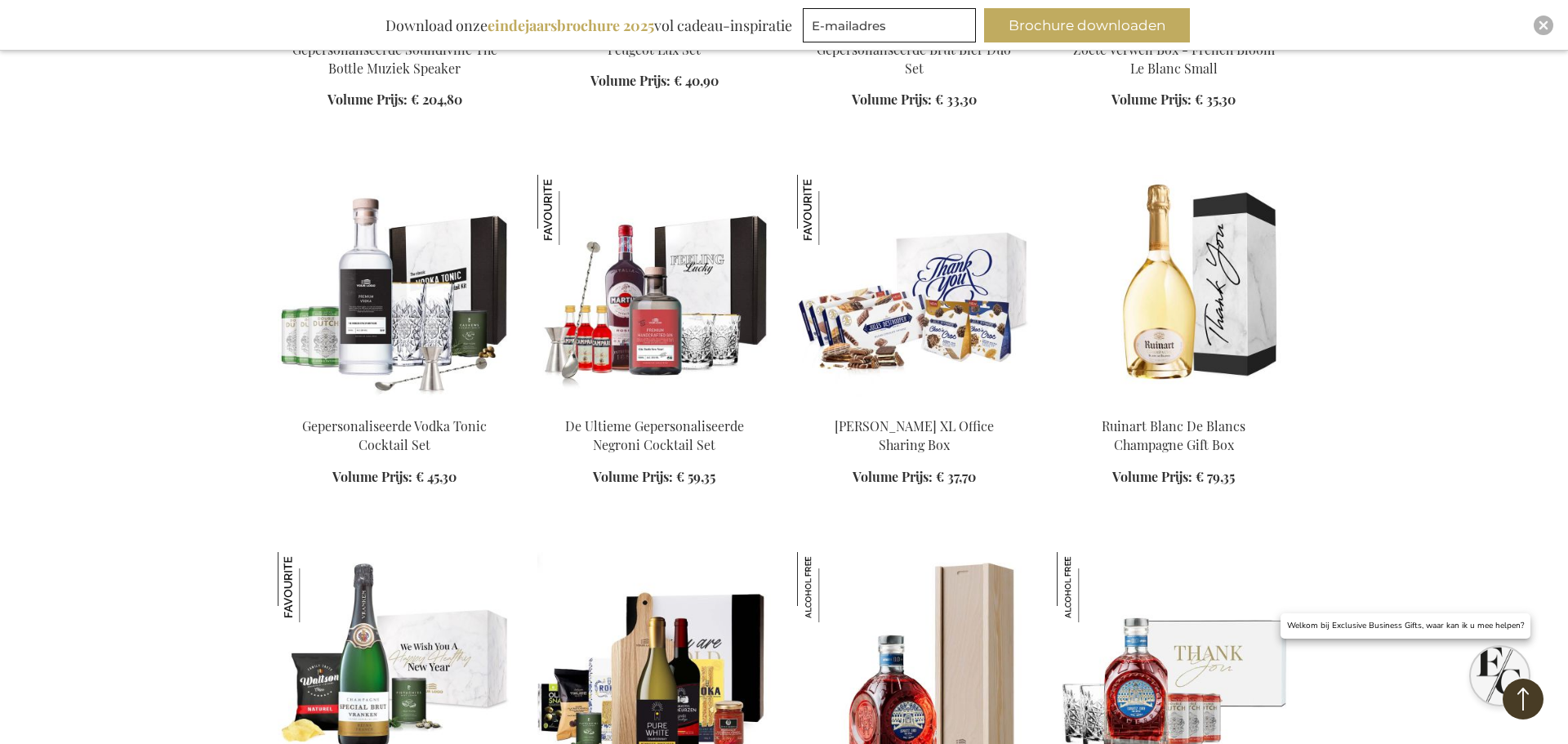
scroll to position [3516, 0]
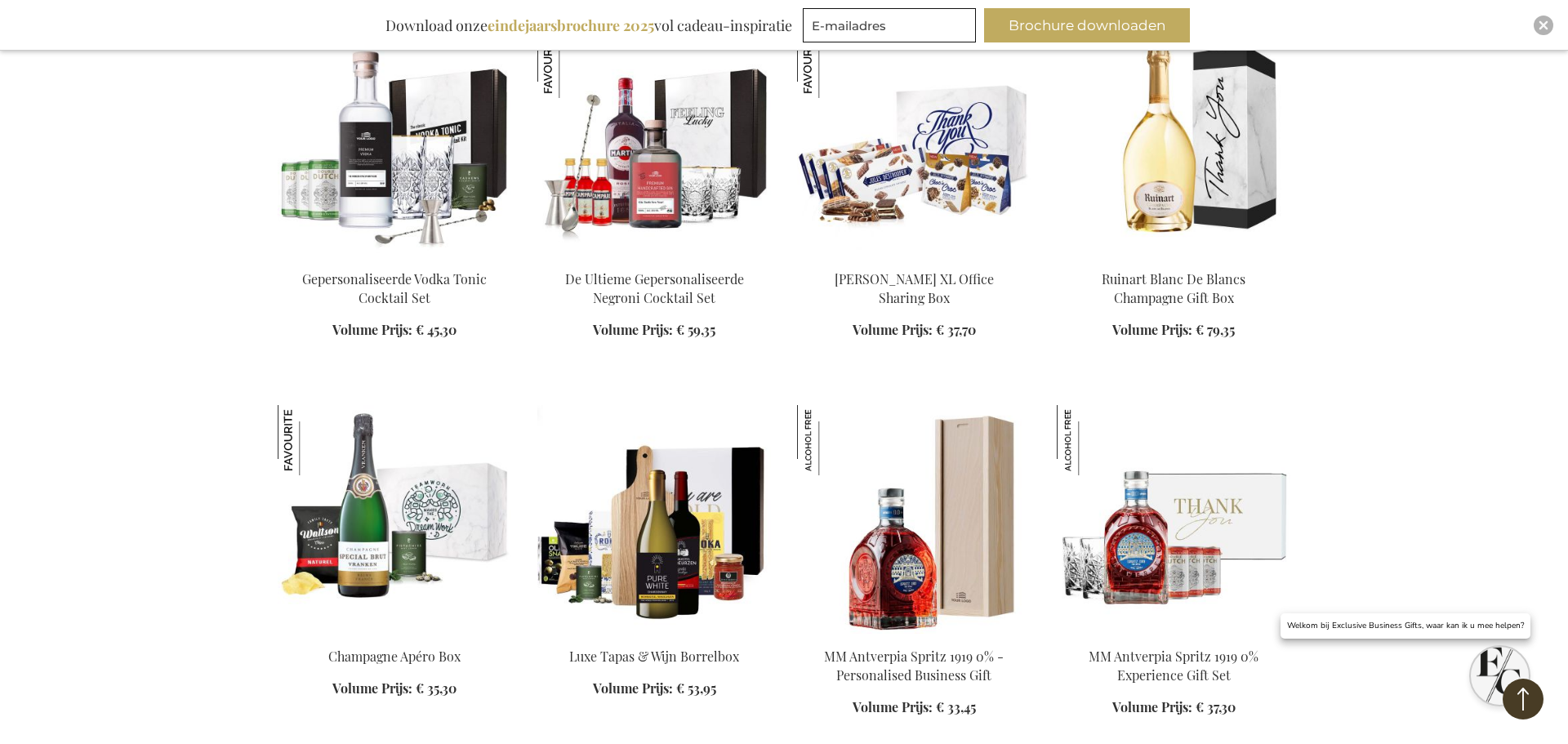
click at [371, 533] on img at bounding box center [394, 519] width 233 height 228
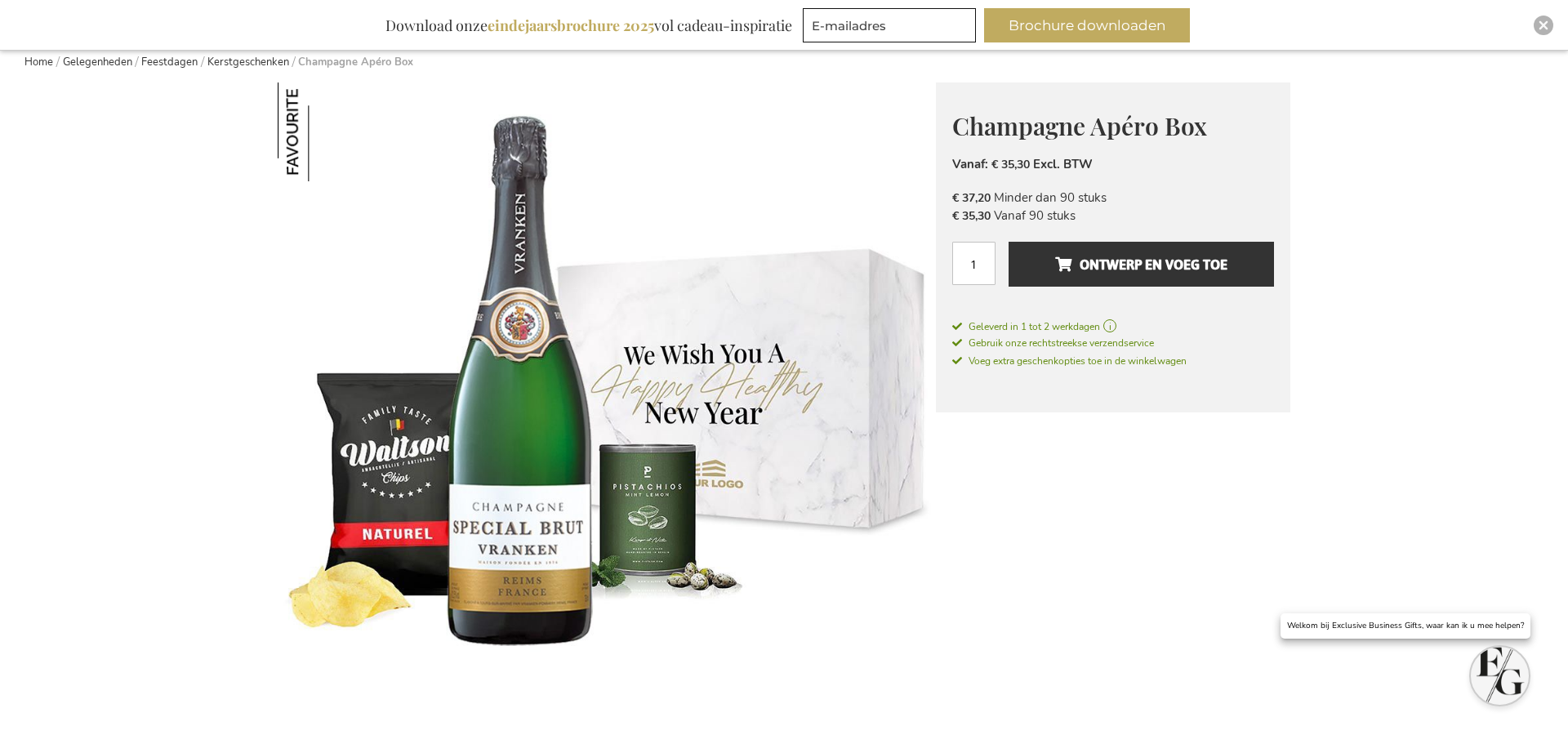
scroll to position [207, 0]
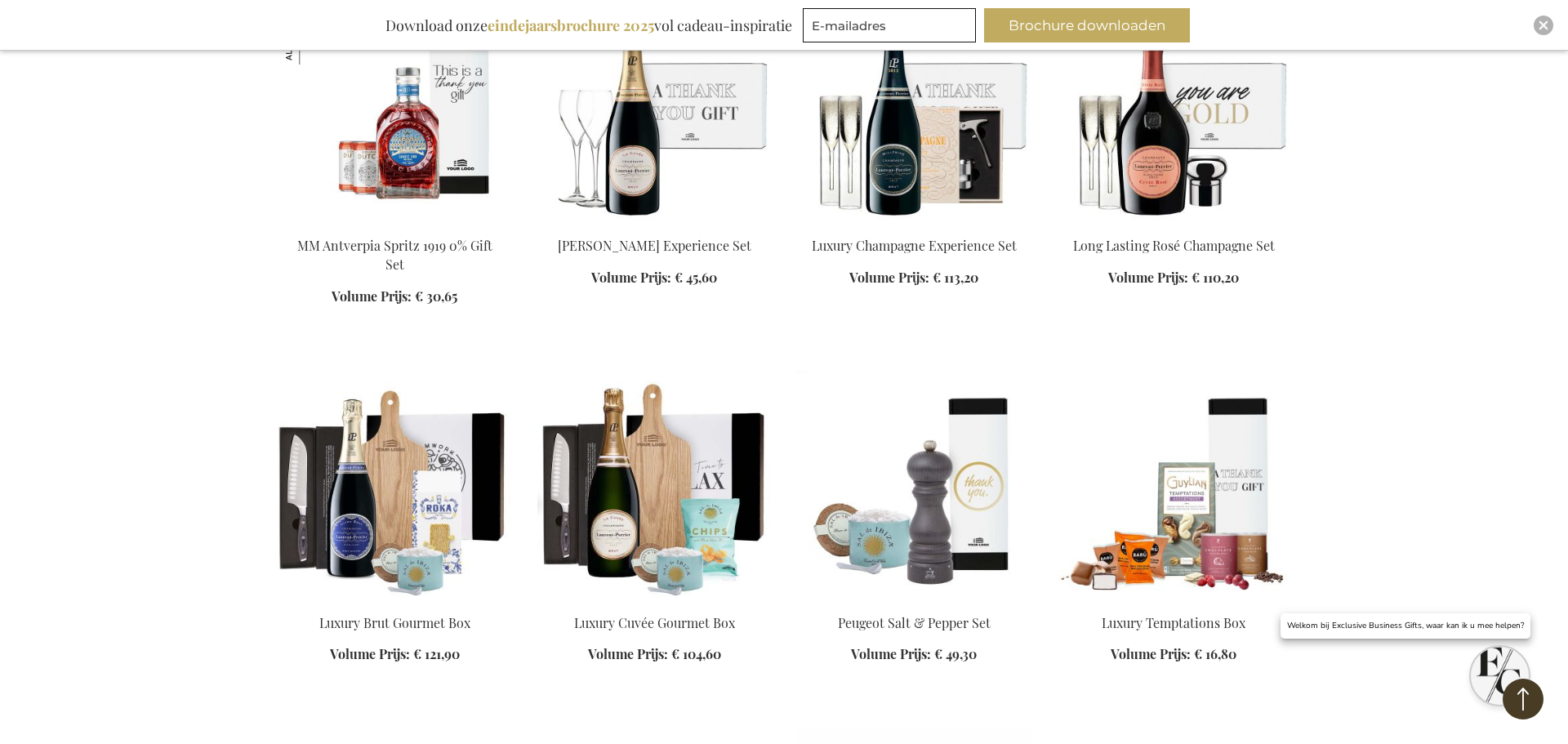
scroll to position [2443, 0]
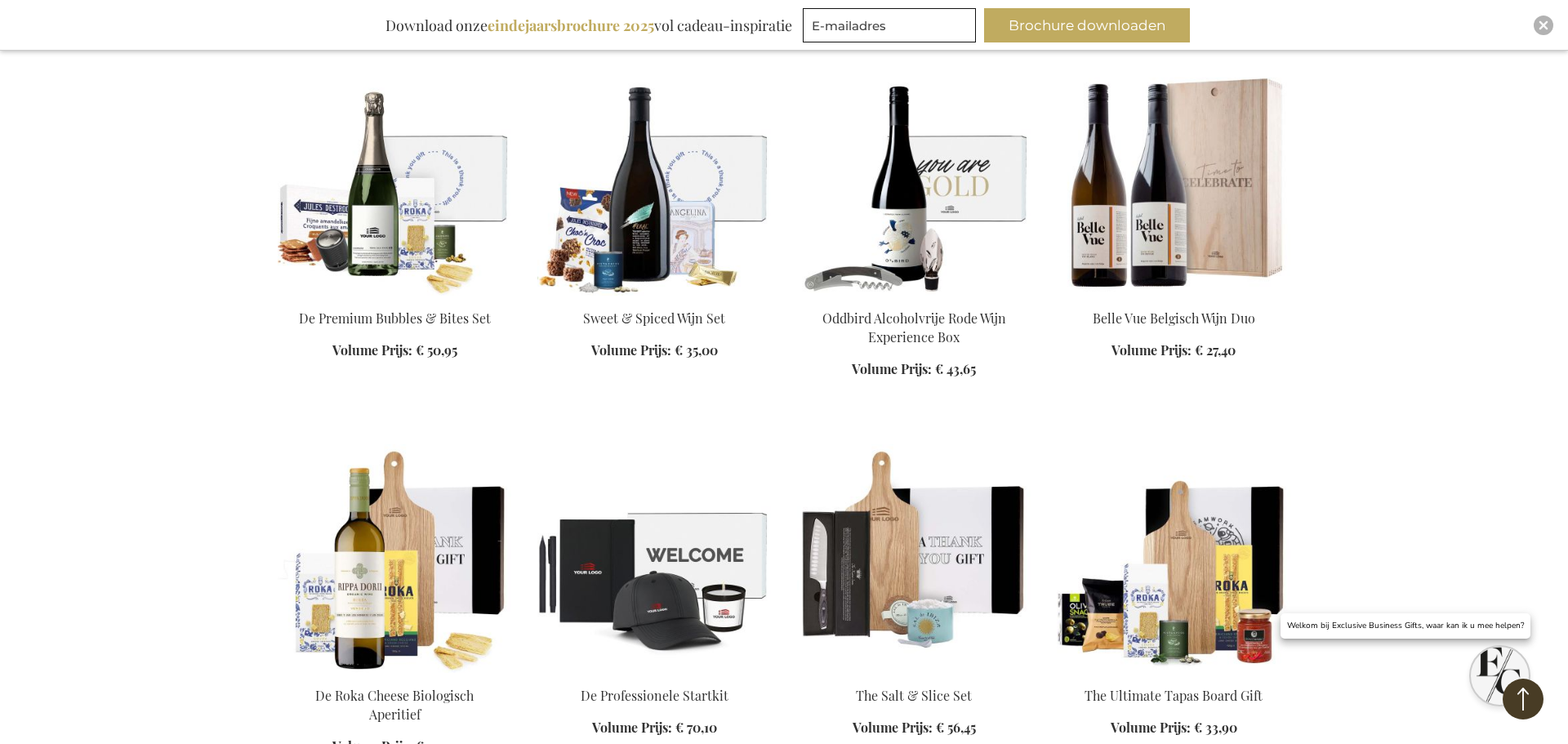
scroll to position [3933, 0]
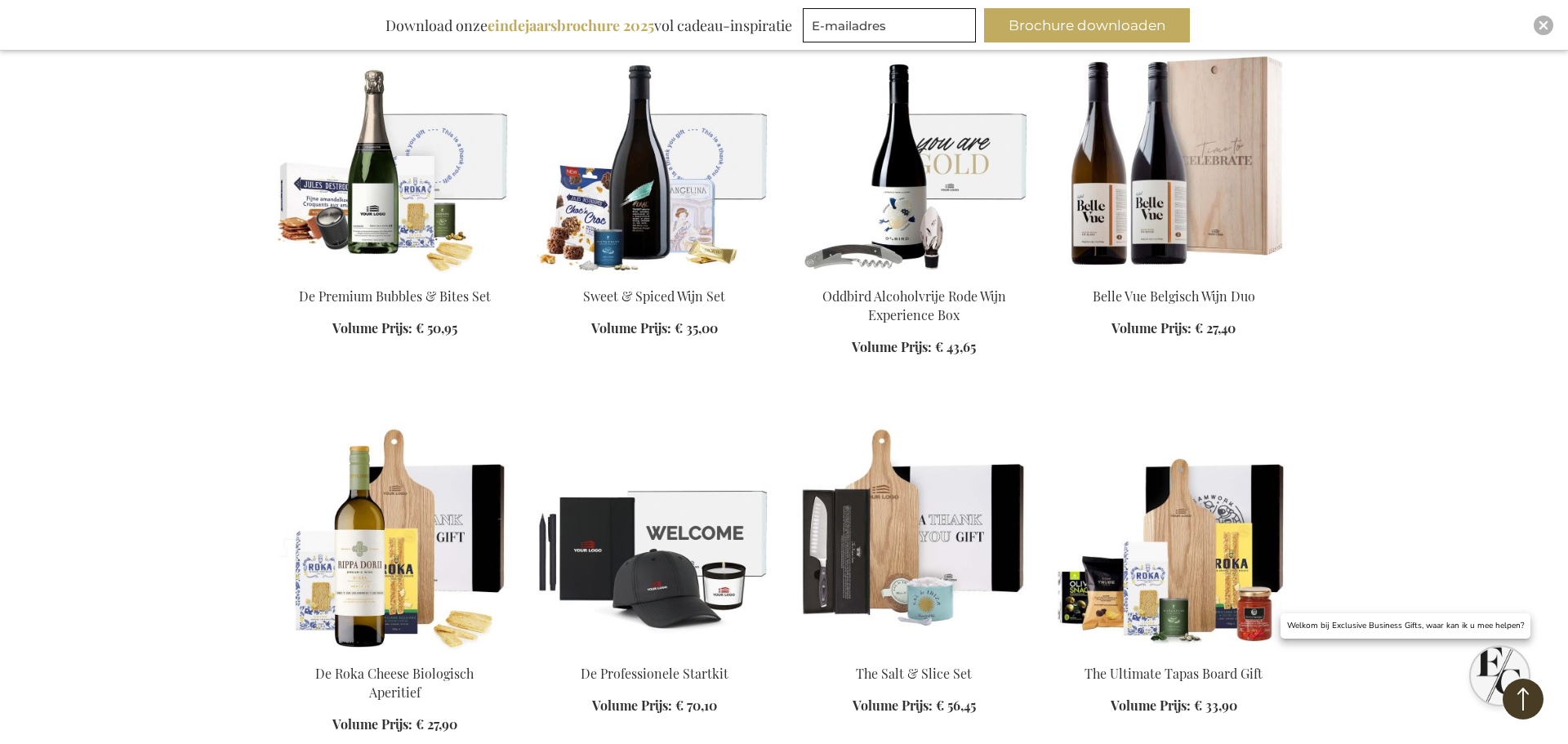
click at [1192, 216] on img at bounding box center [1174, 158] width 233 height 228
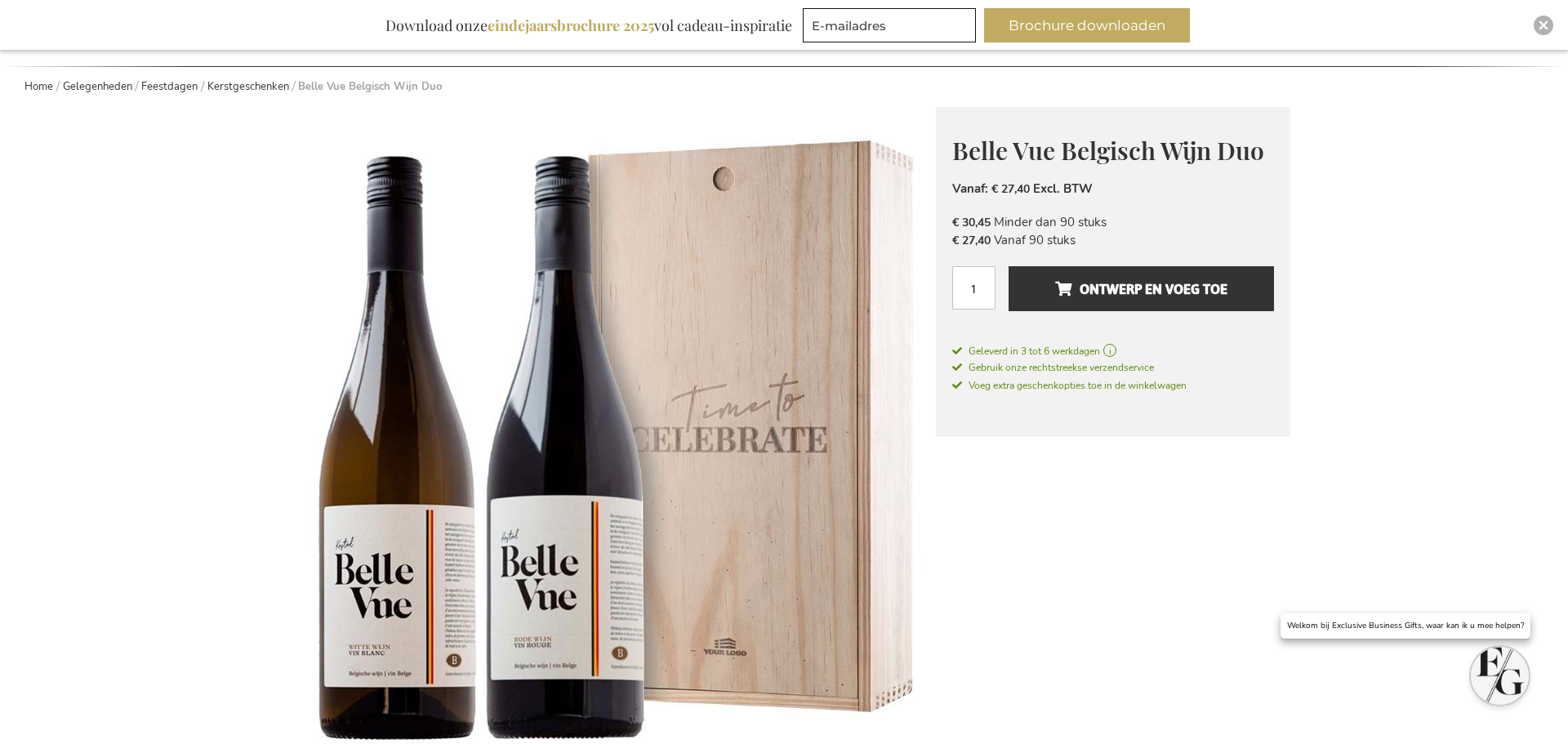
scroll to position [160, 0]
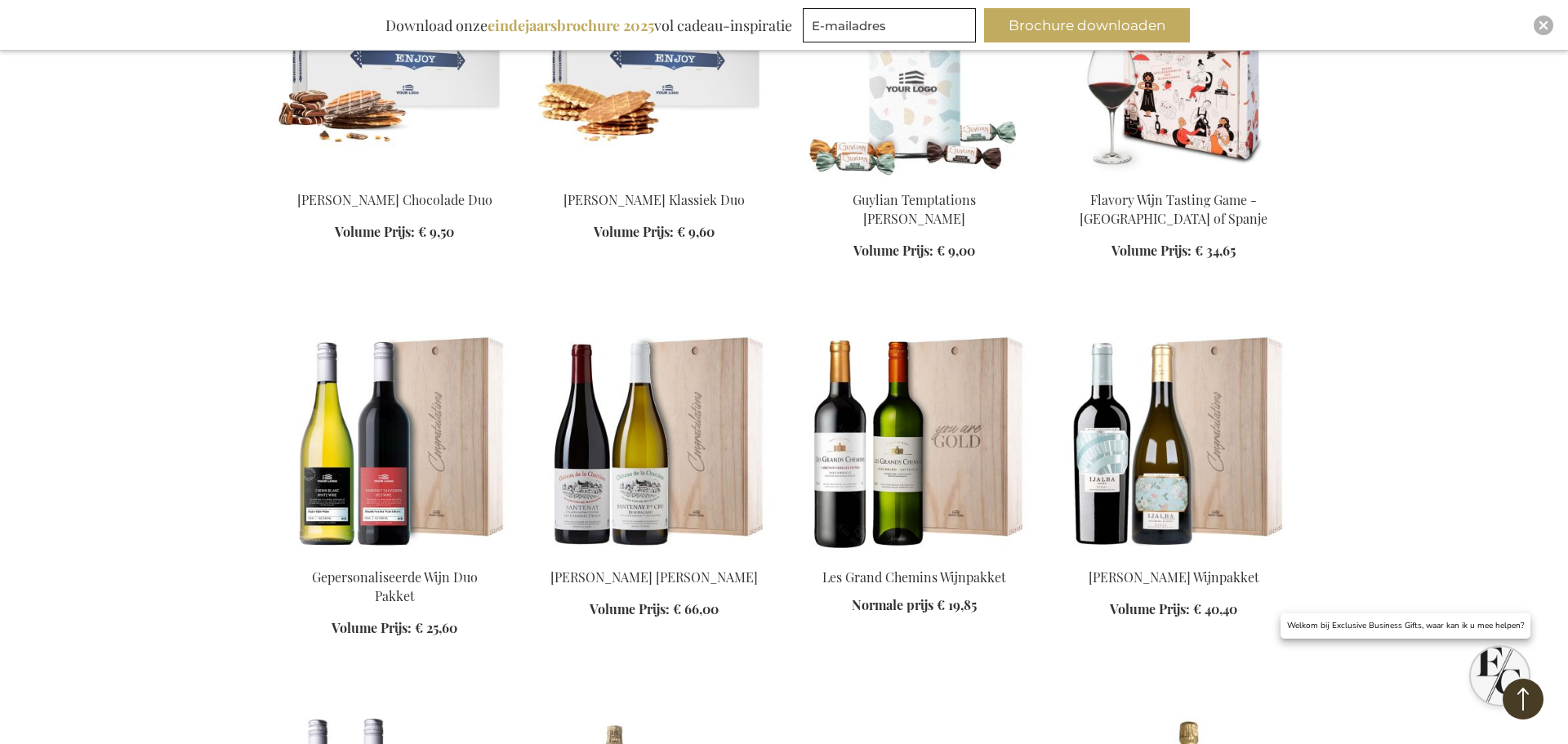
scroll to position [6595, 0]
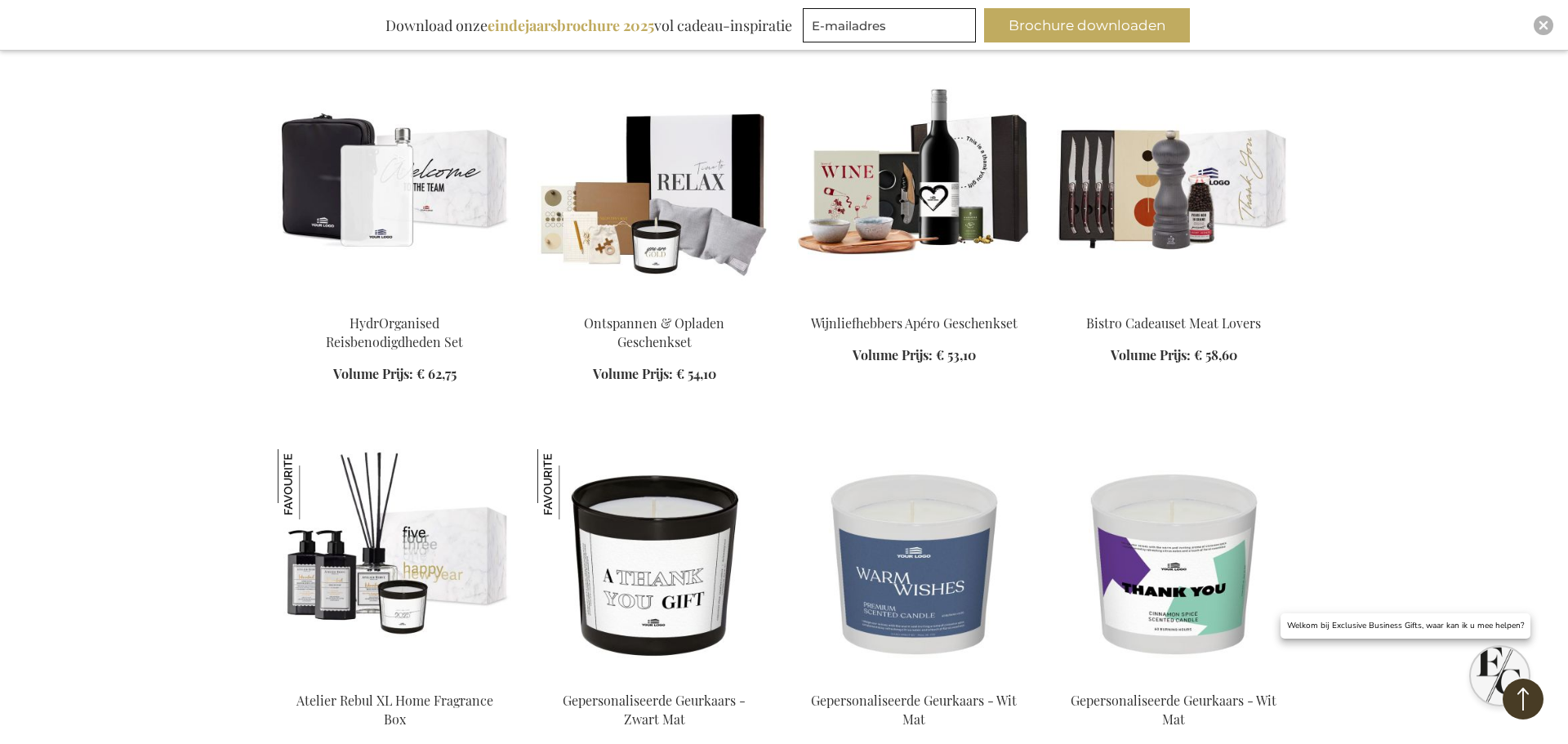
scroll to position [8000, 0]
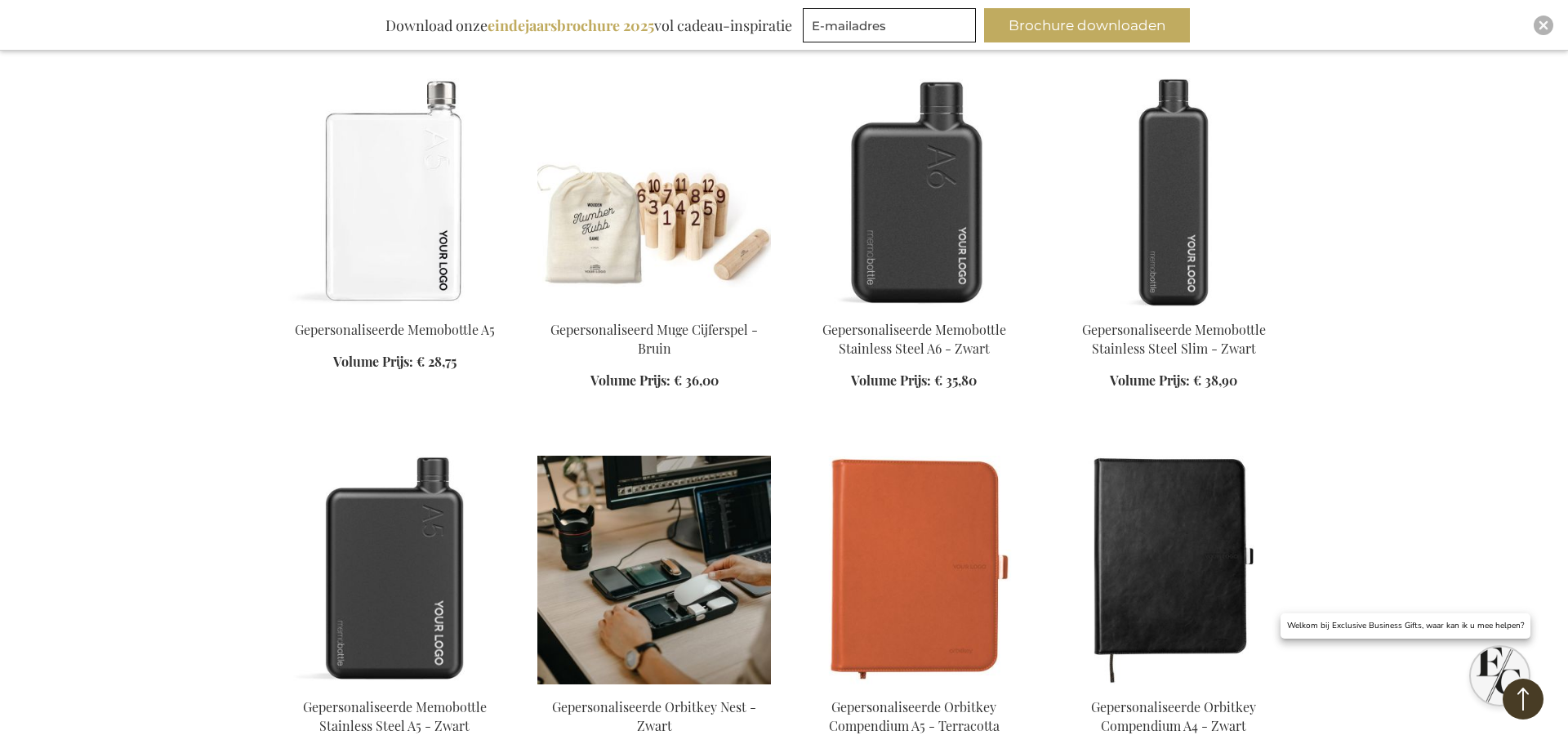
scroll to position [10339, 0]
